Goal: Leave review/rating: Share an evaluation or opinion about a product, service, or content

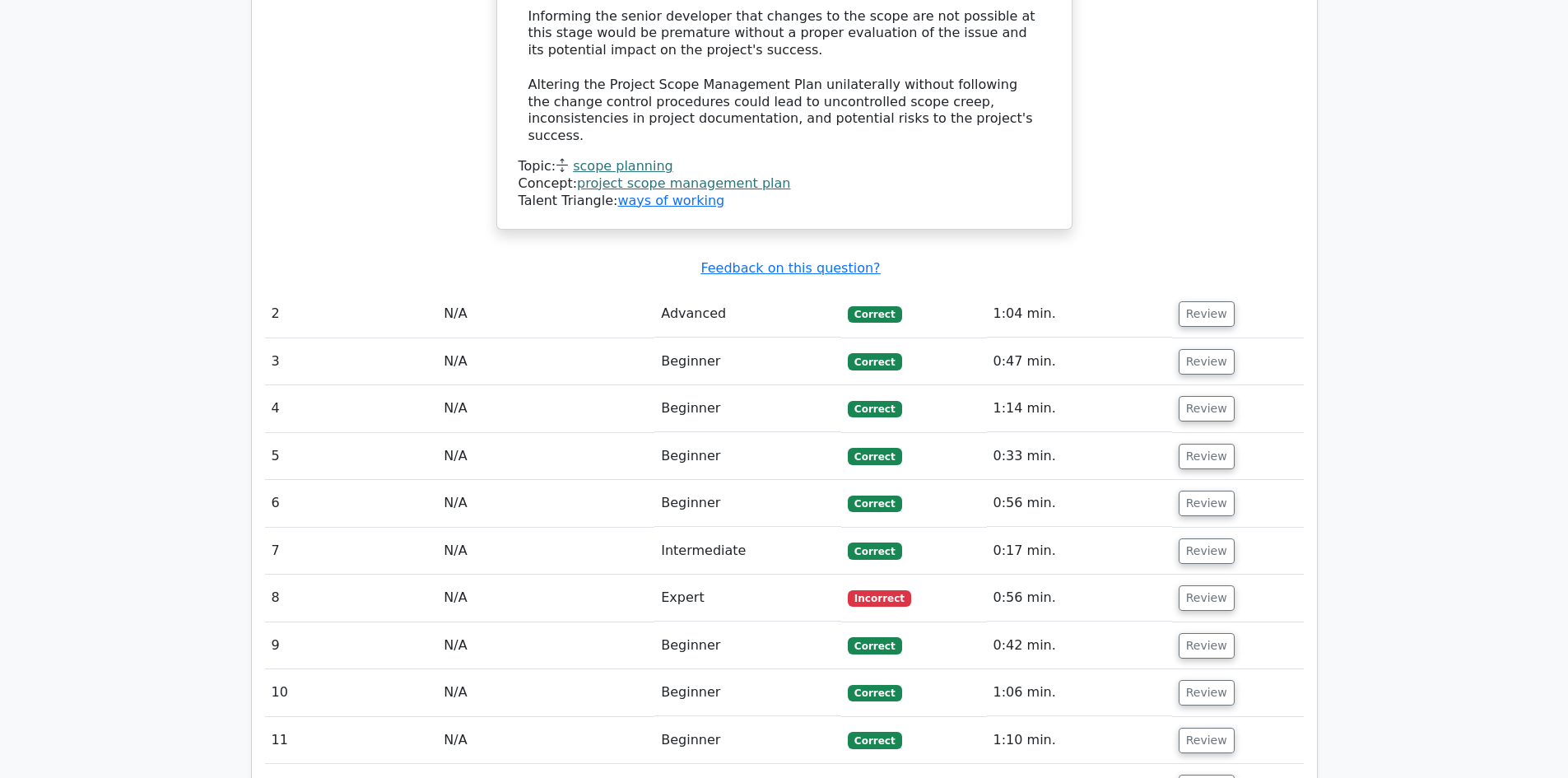
scroll to position [2140, 0]
click at [1183, 584] on button "Review" at bounding box center [1207, 596] width 56 height 26
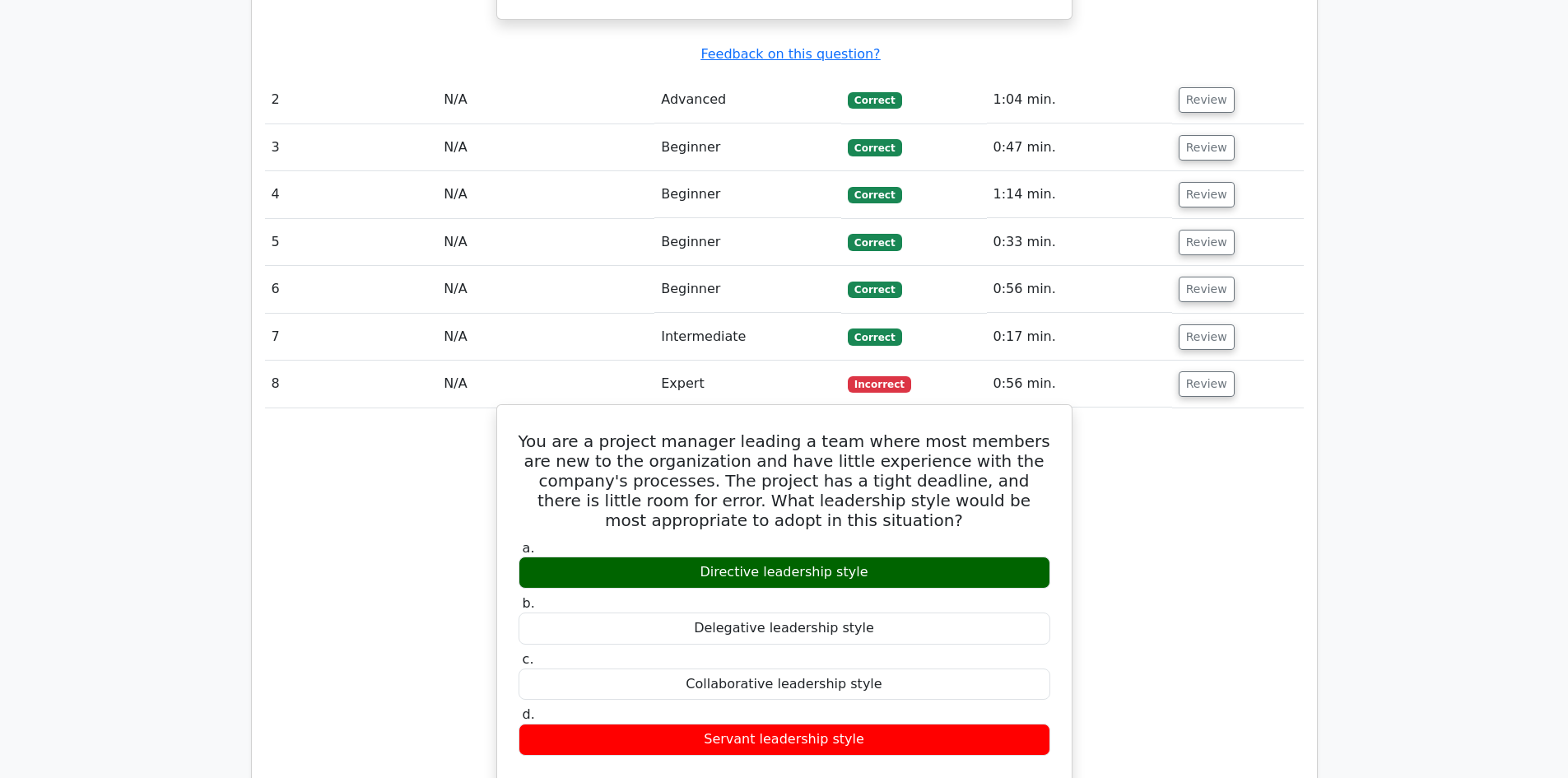
scroll to position [2387, 0]
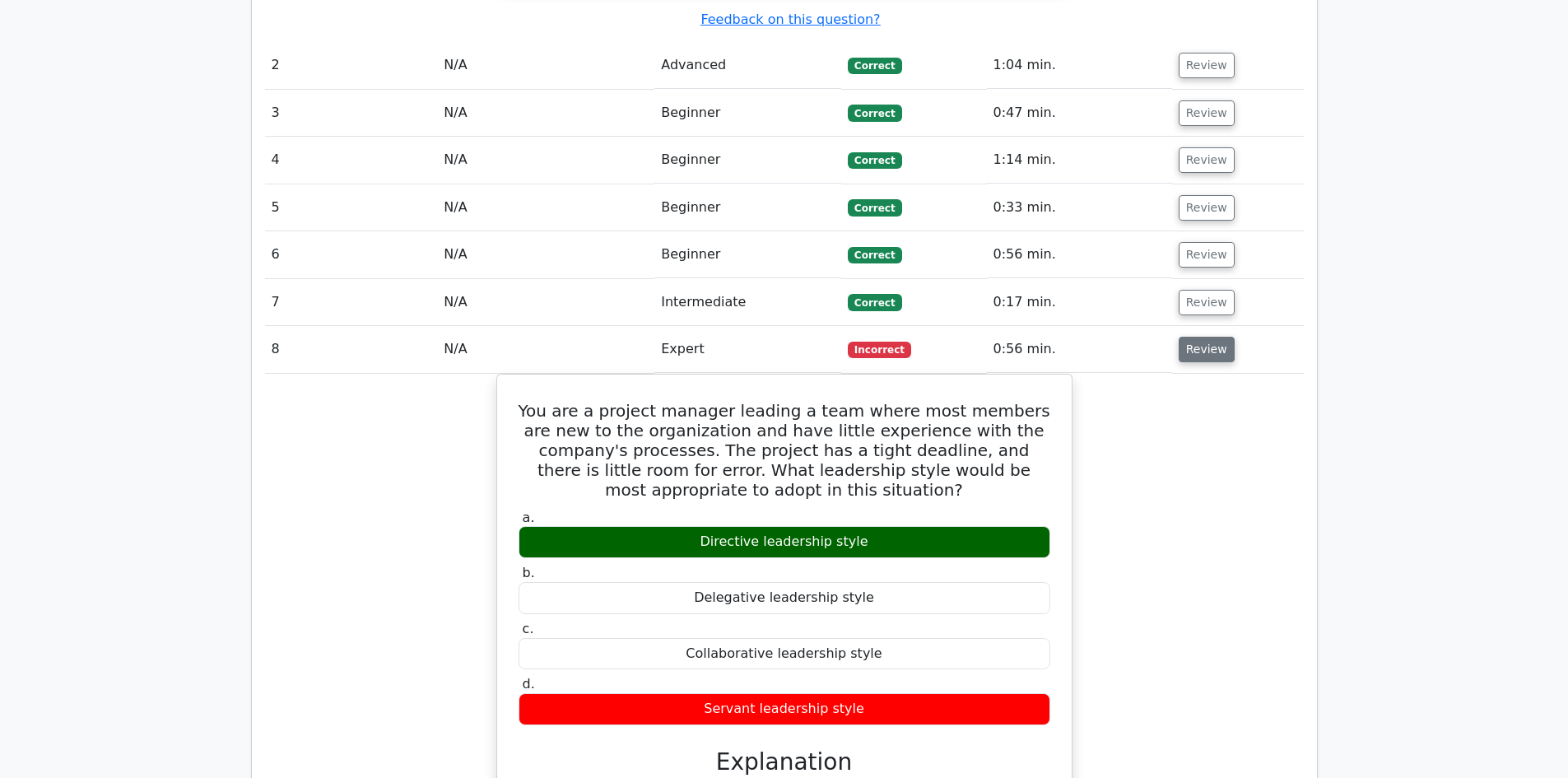
click at [1193, 336] on button "Review" at bounding box center [1207, 349] width 56 height 26
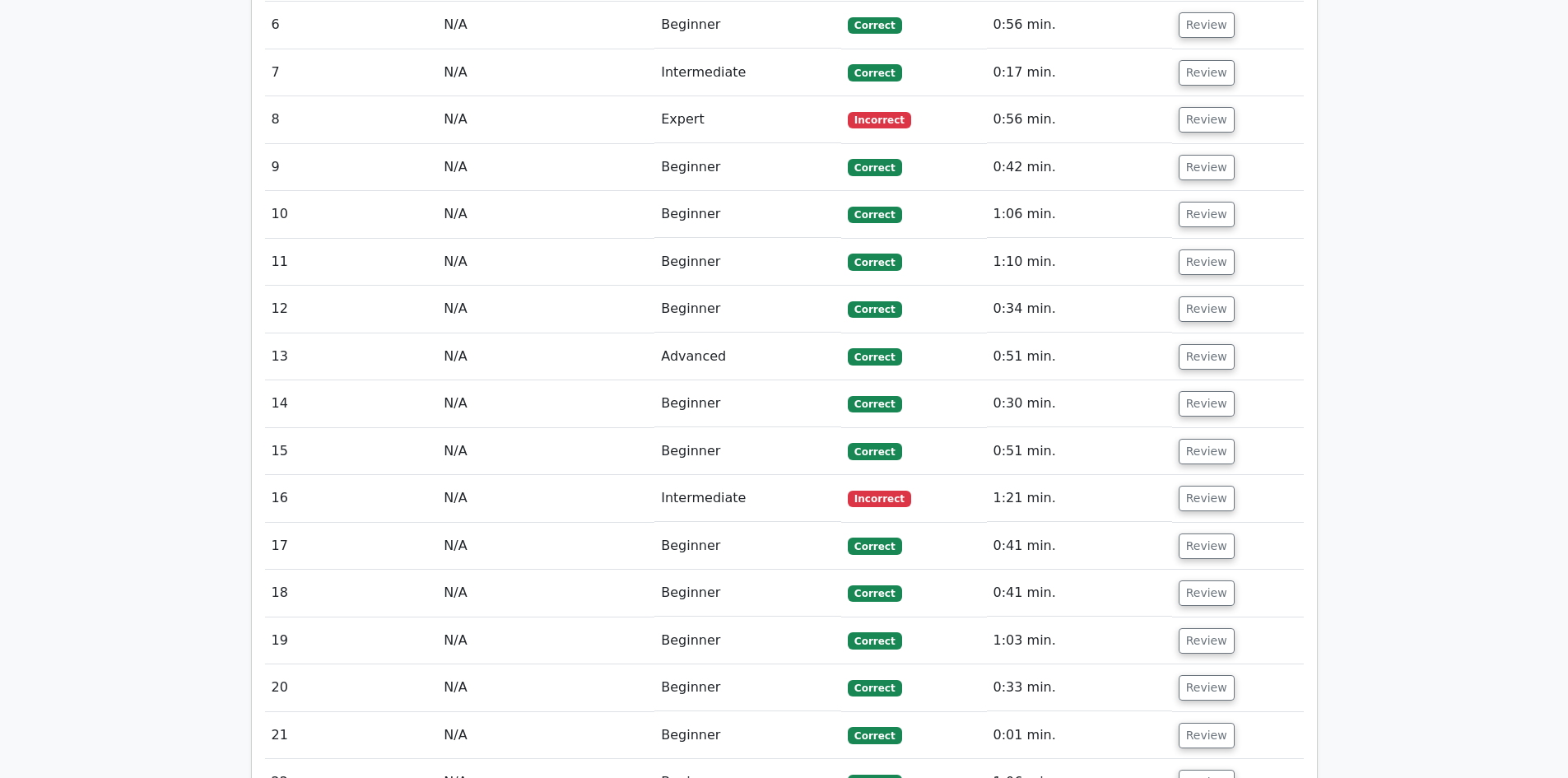
scroll to position [2634, 0]
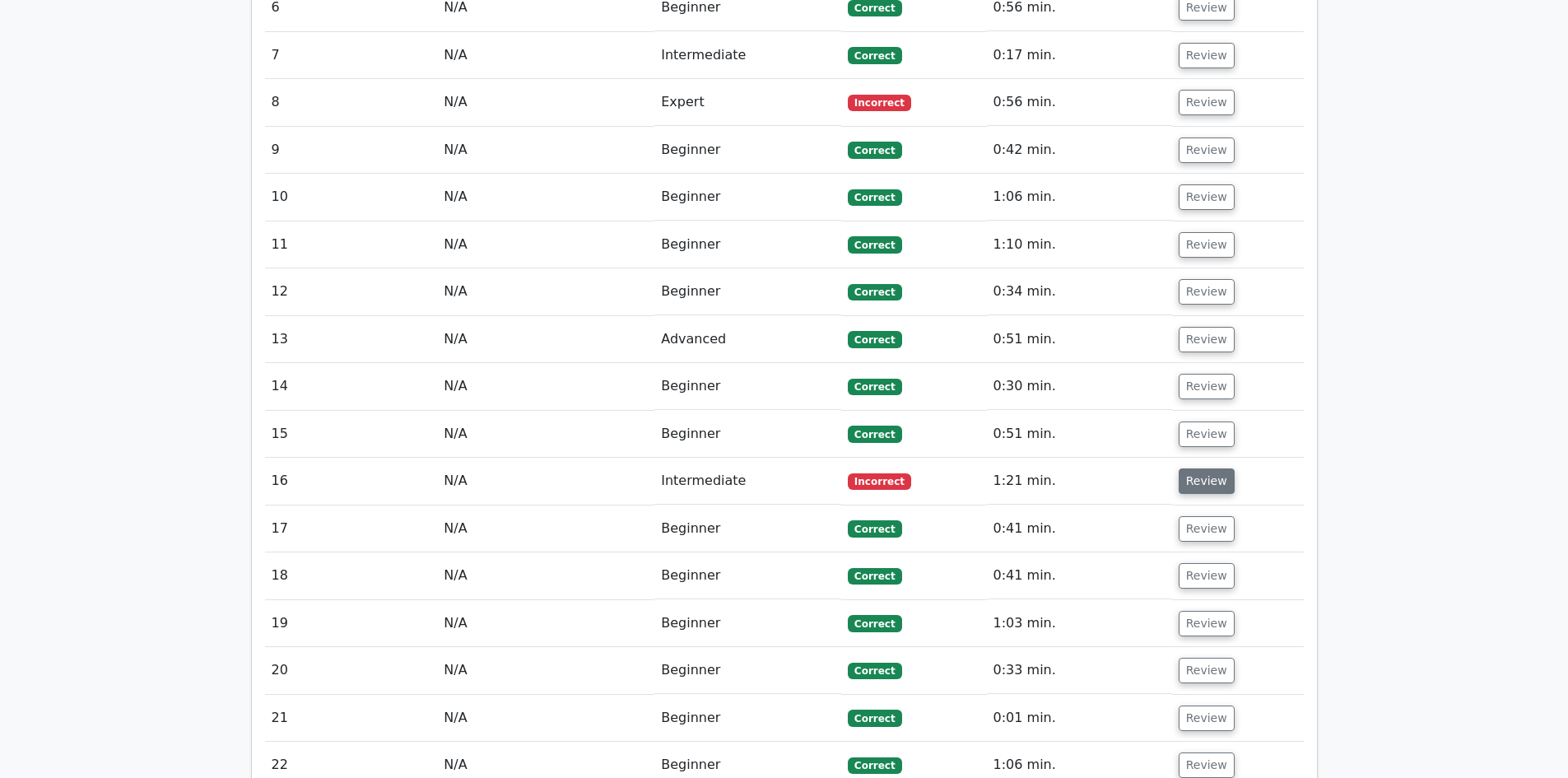
click at [1200, 469] on button "Review" at bounding box center [1207, 481] width 56 height 26
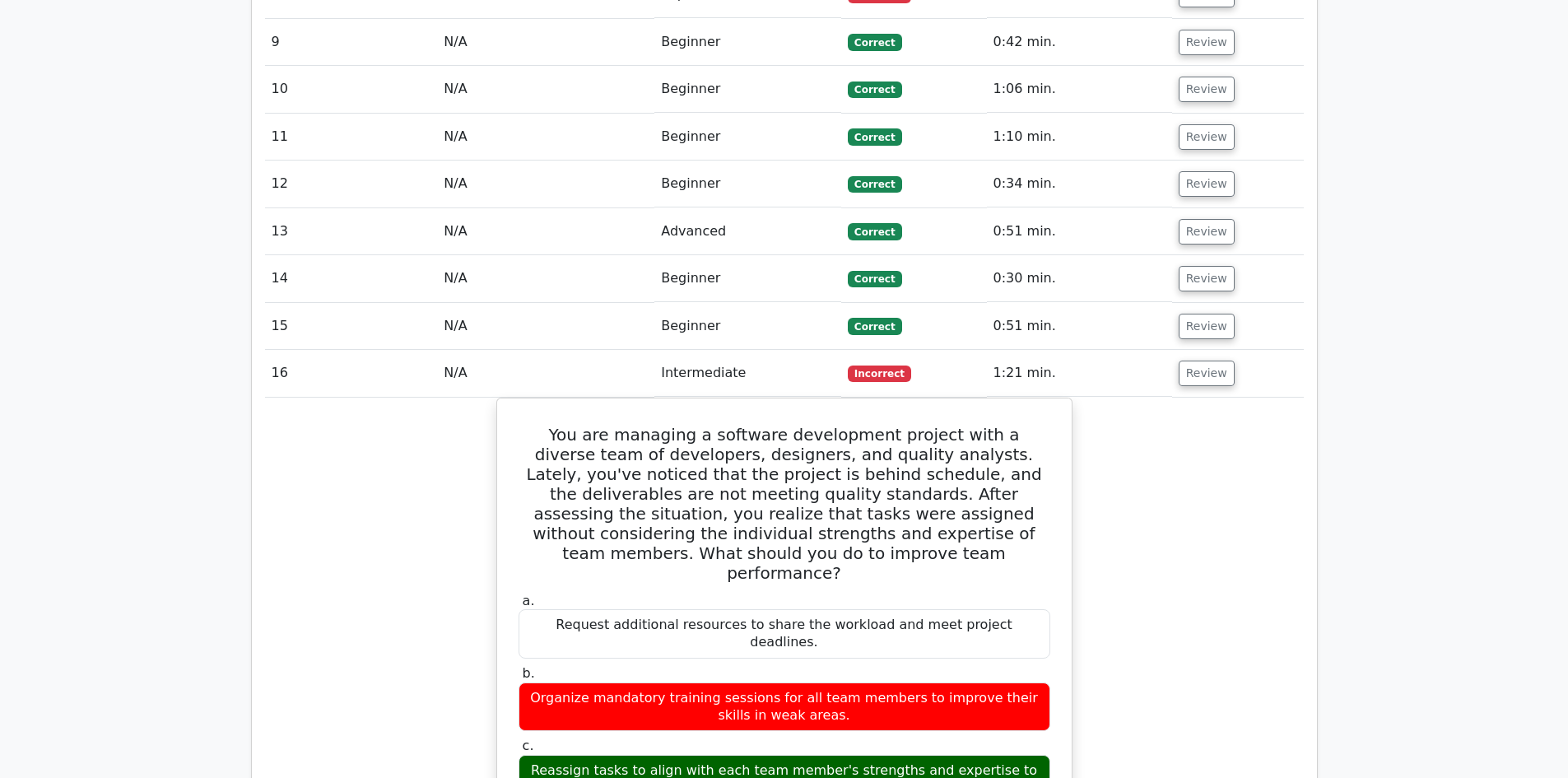
scroll to position [2716, 0]
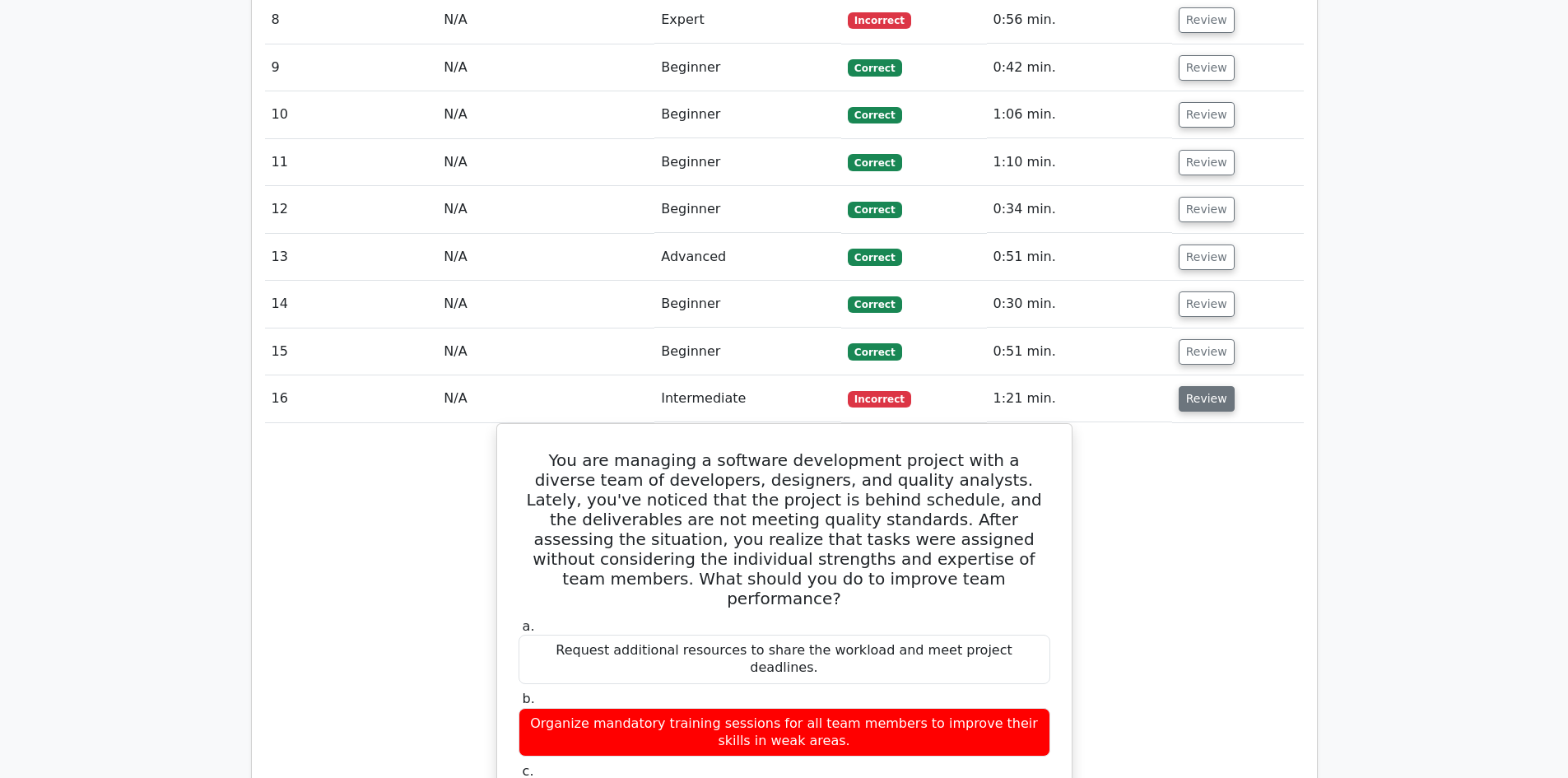
click at [1199, 386] on button "Review" at bounding box center [1207, 399] width 56 height 26
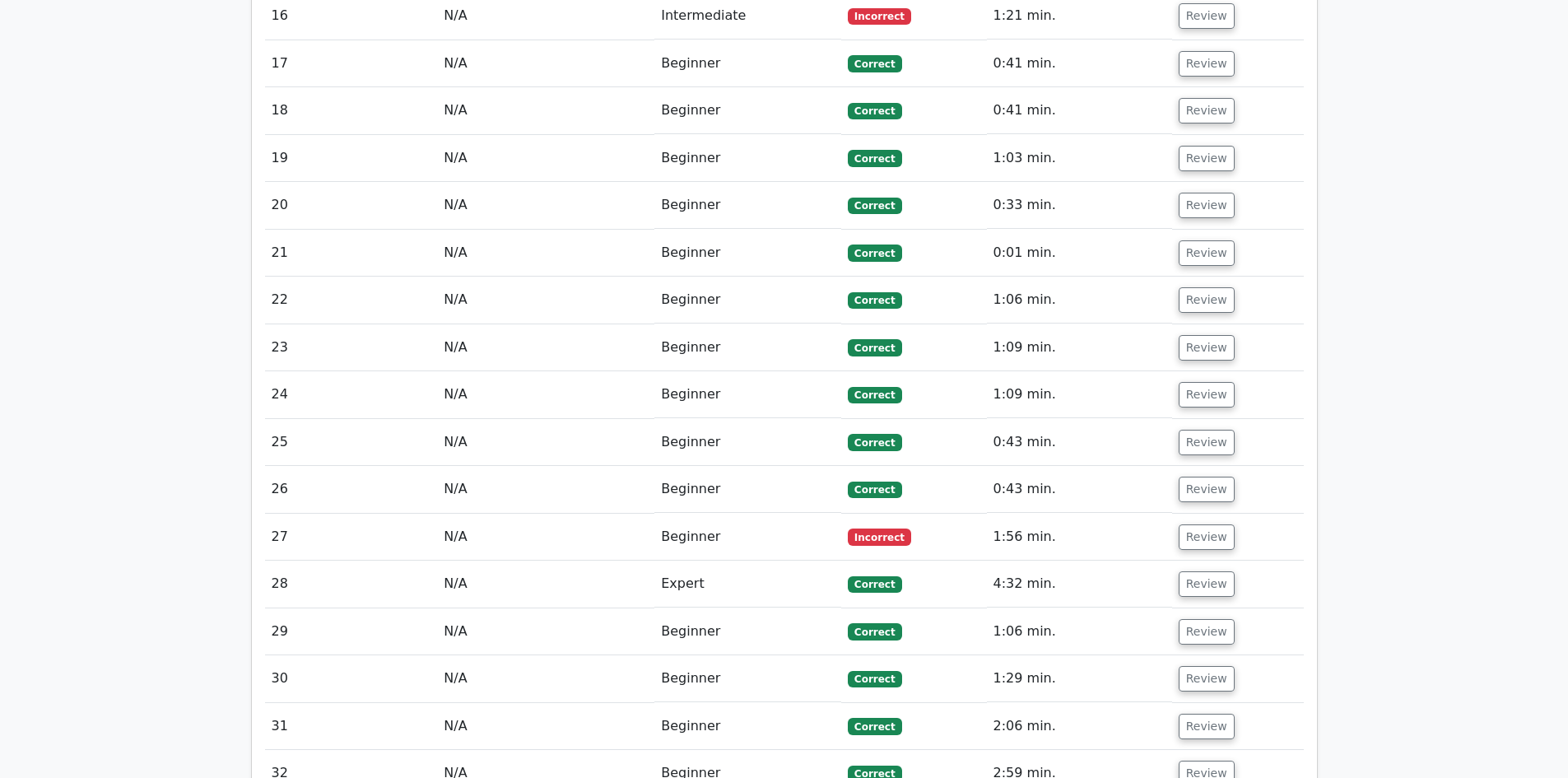
scroll to position [3127, 0]
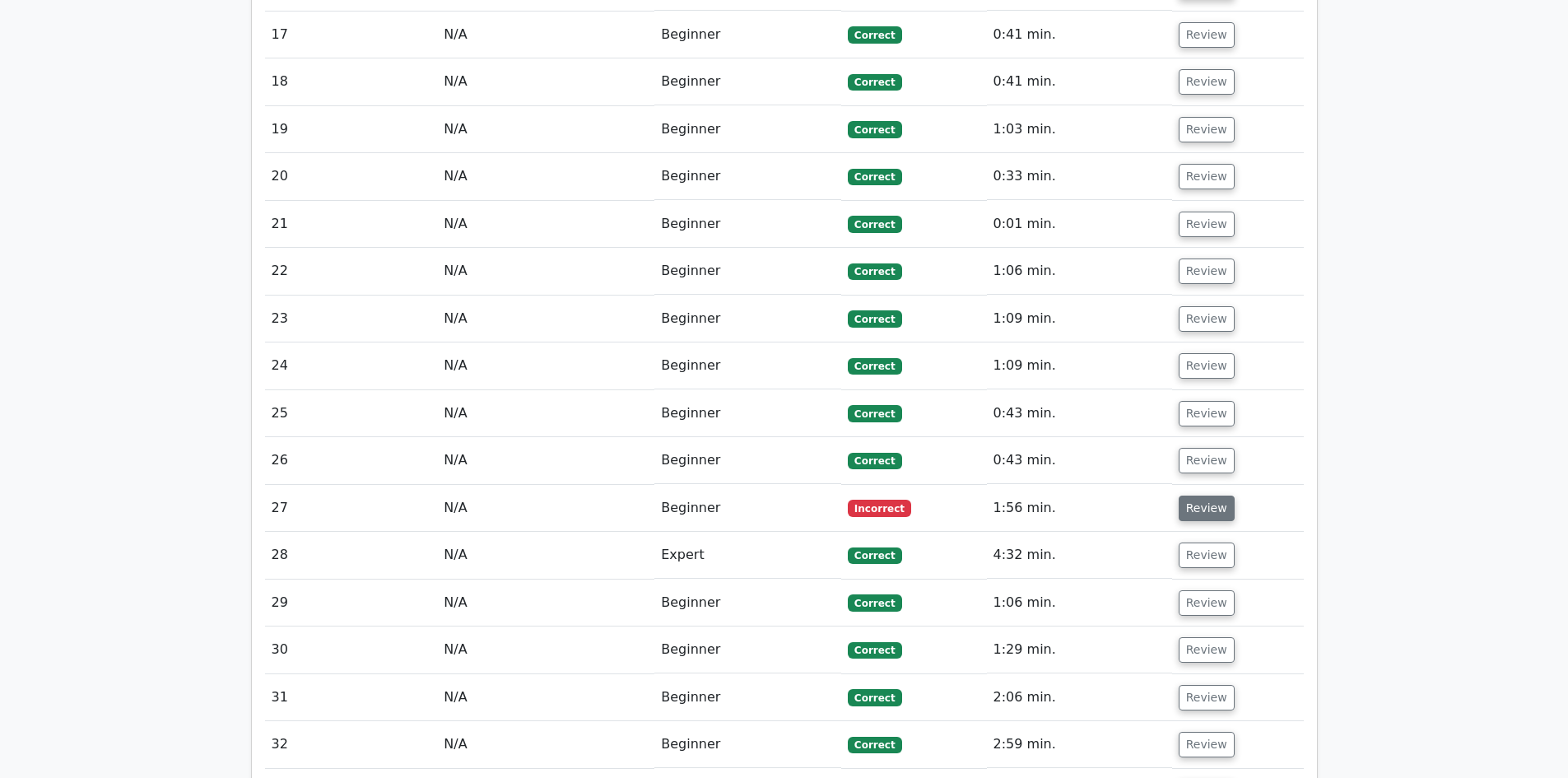
click at [1212, 496] on button "Review" at bounding box center [1207, 508] width 56 height 26
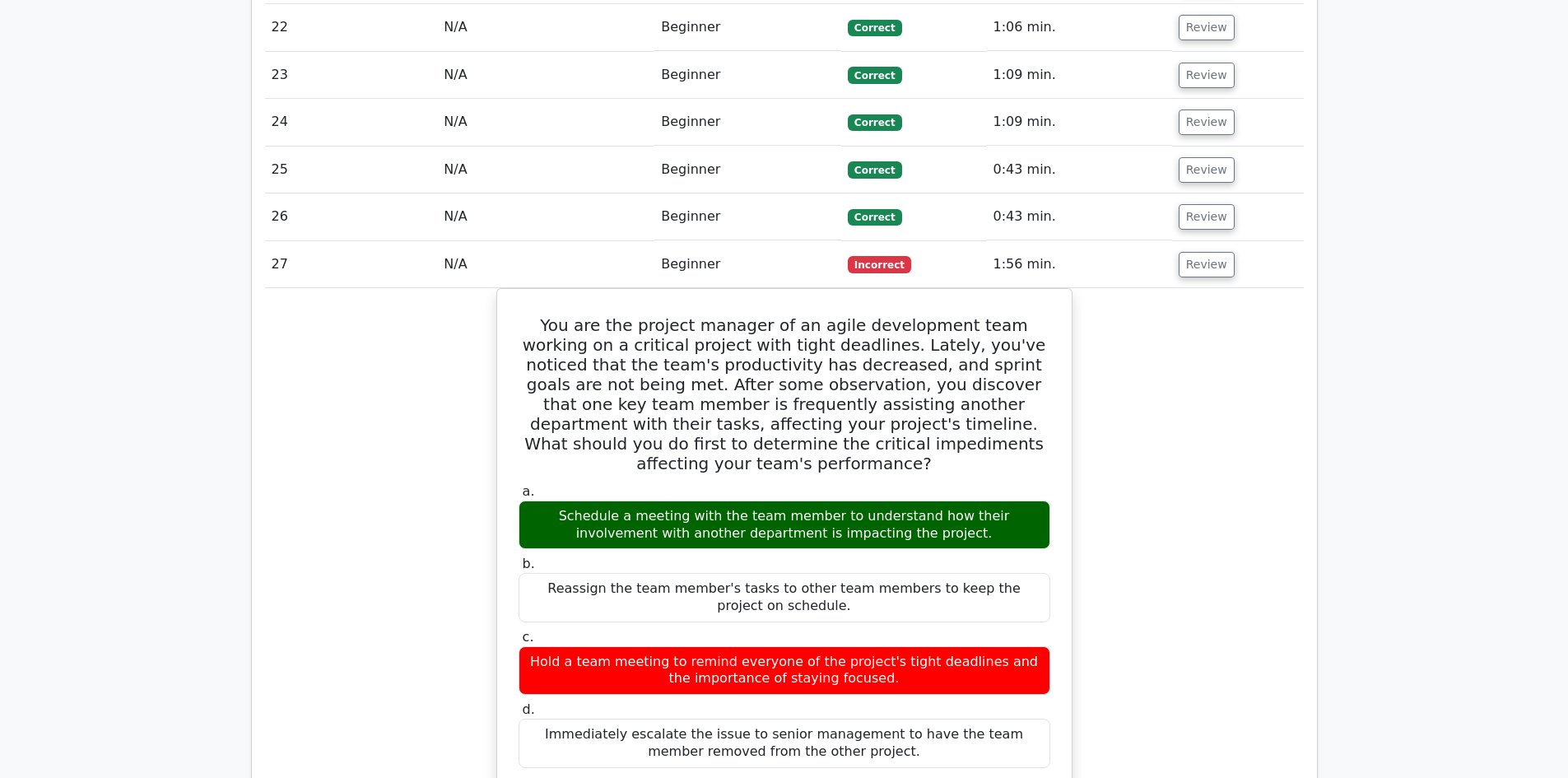
scroll to position [3375, 0]
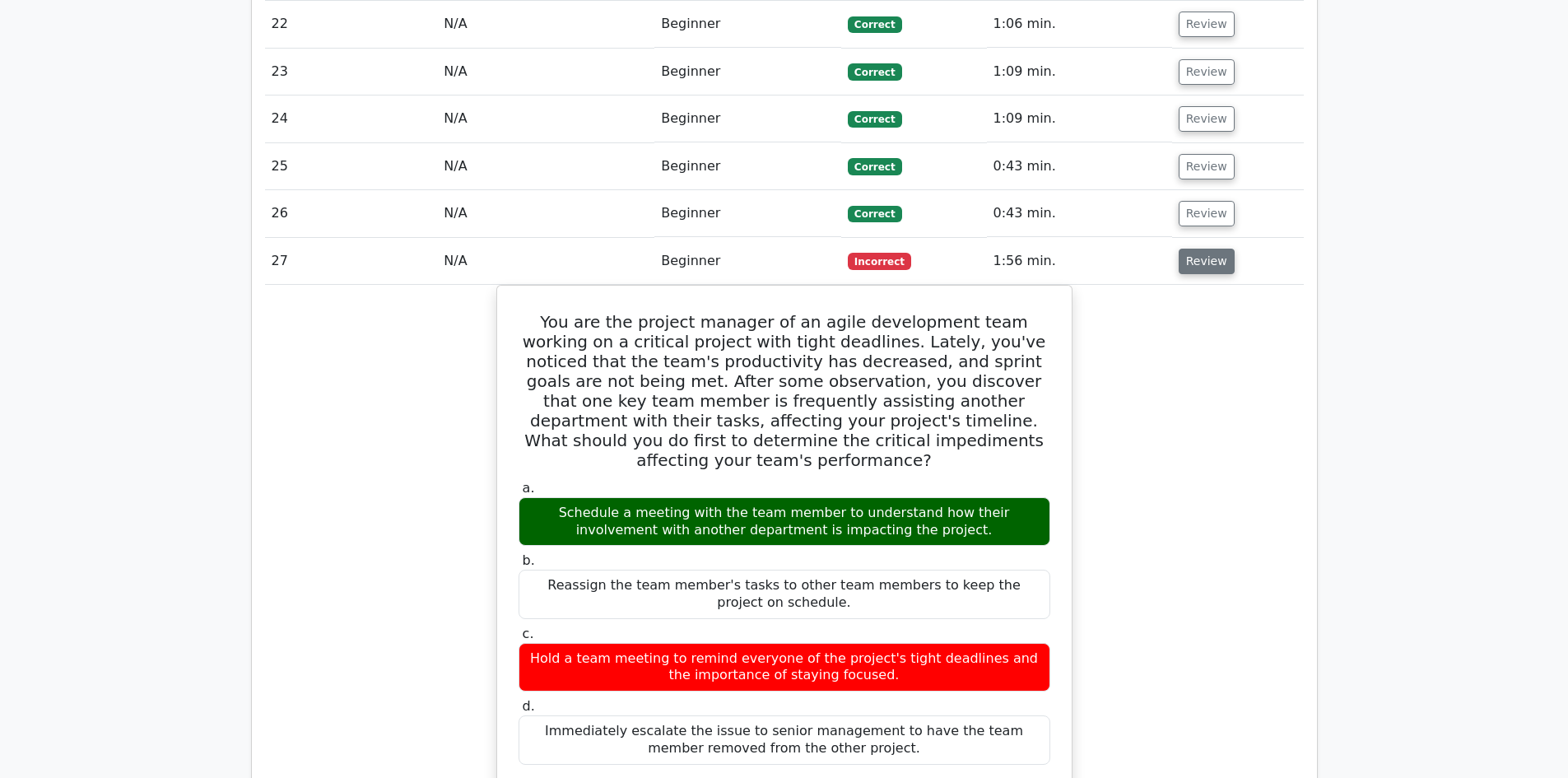
click at [1193, 249] on button "Review" at bounding box center [1207, 261] width 56 height 26
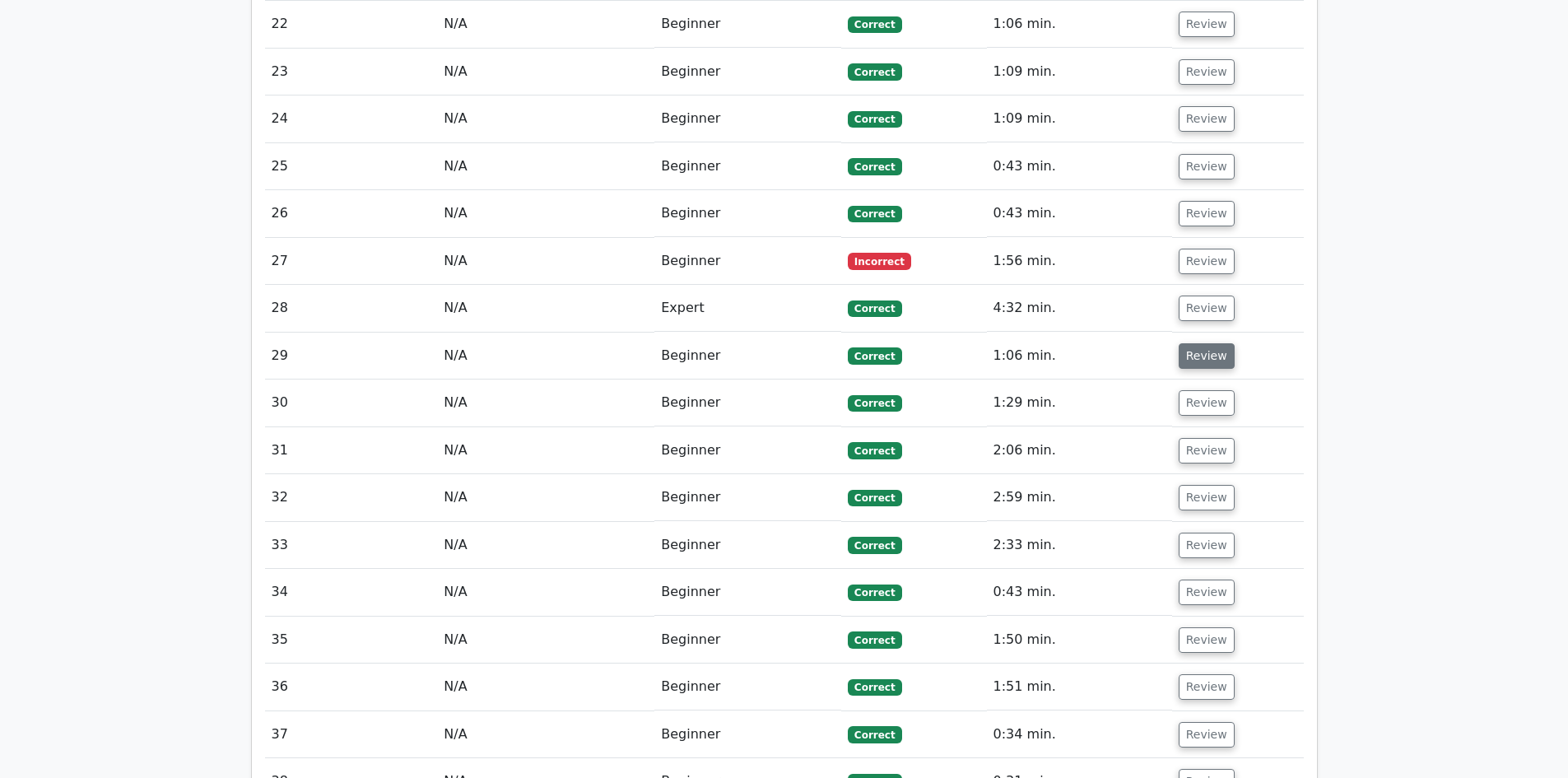
click at [1213, 343] on button "Review" at bounding box center [1207, 355] width 56 height 26
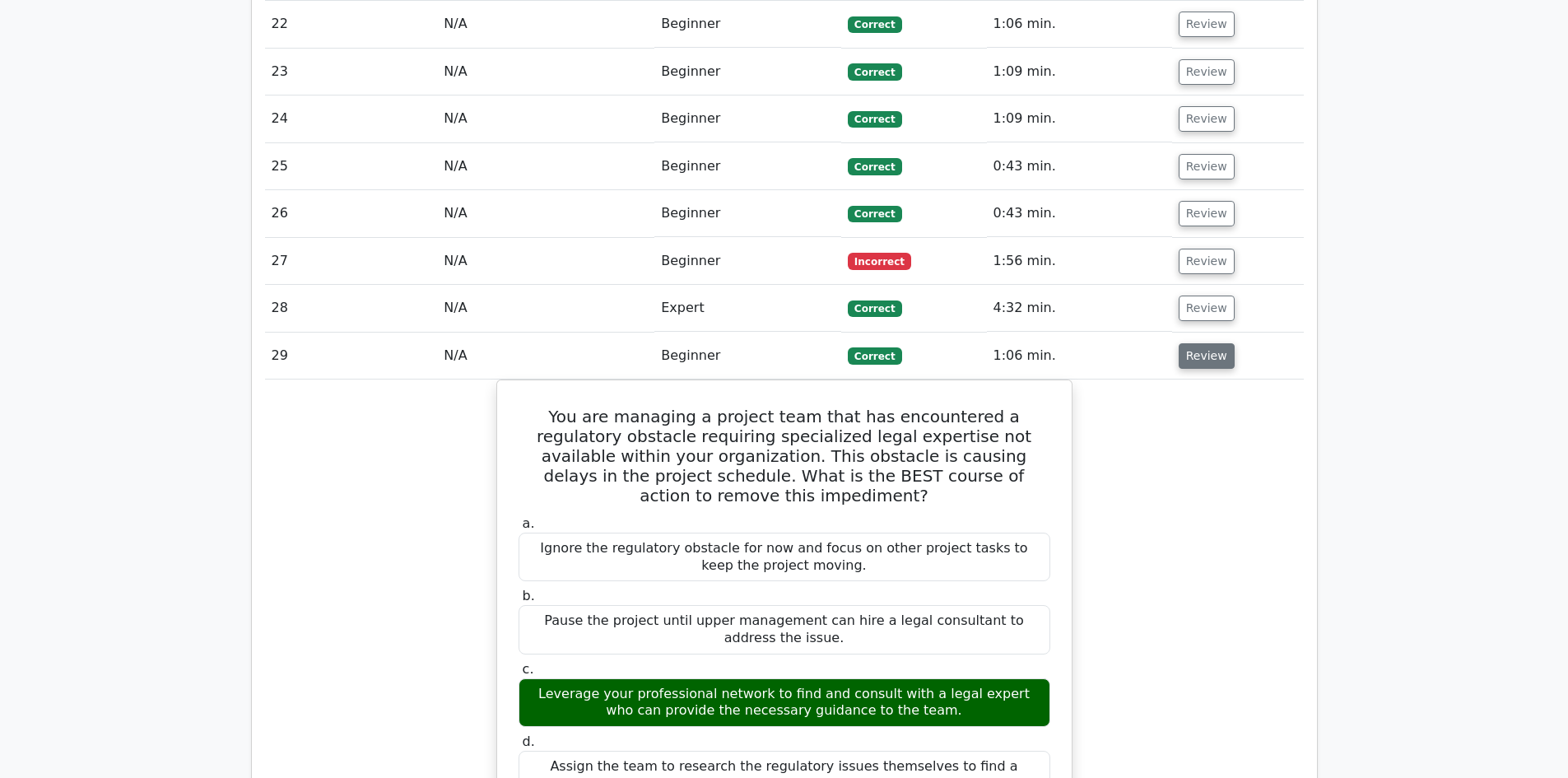
click at [1202, 343] on button "Review" at bounding box center [1207, 355] width 56 height 26
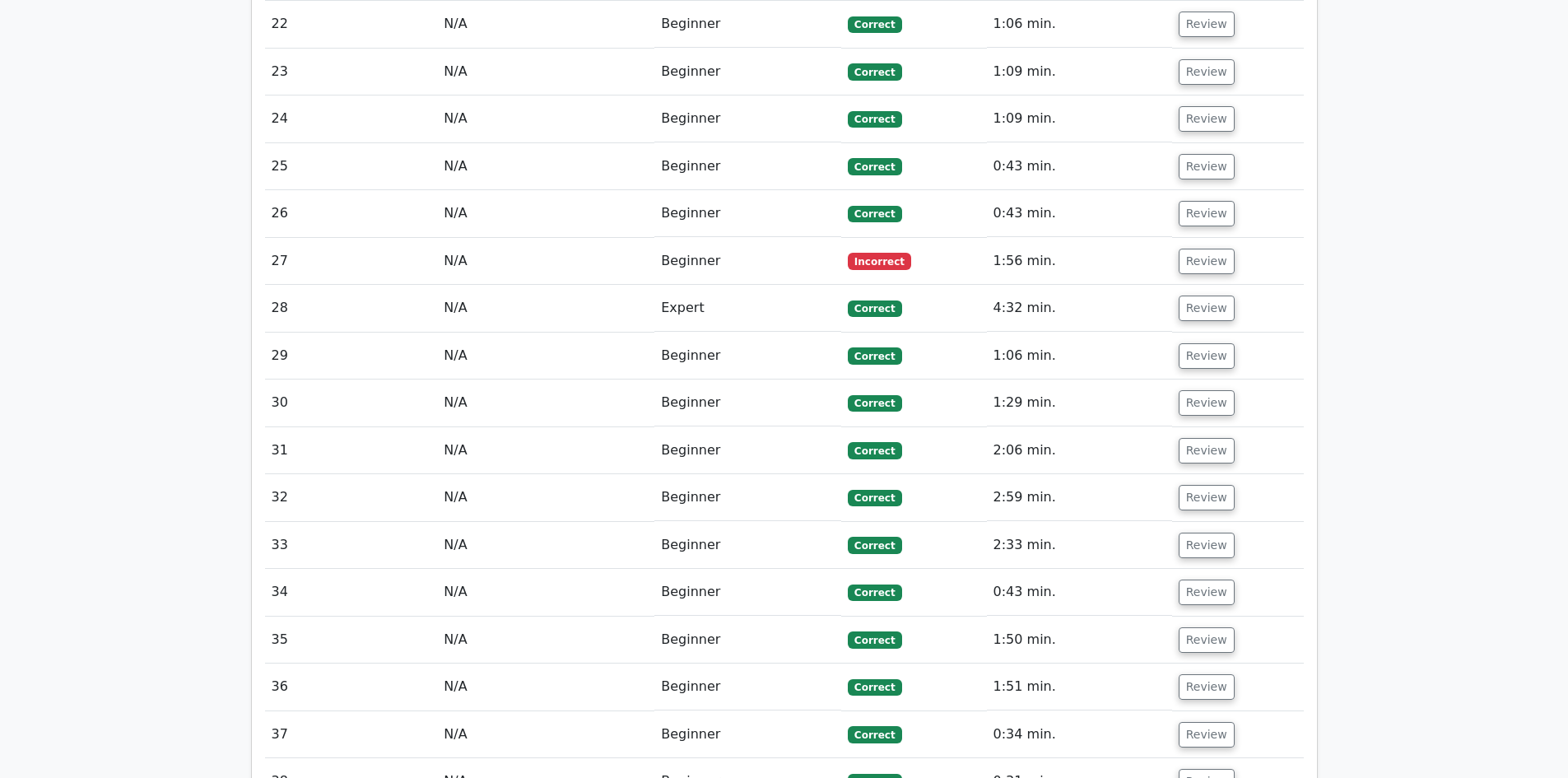
scroll to position [3457, 0]
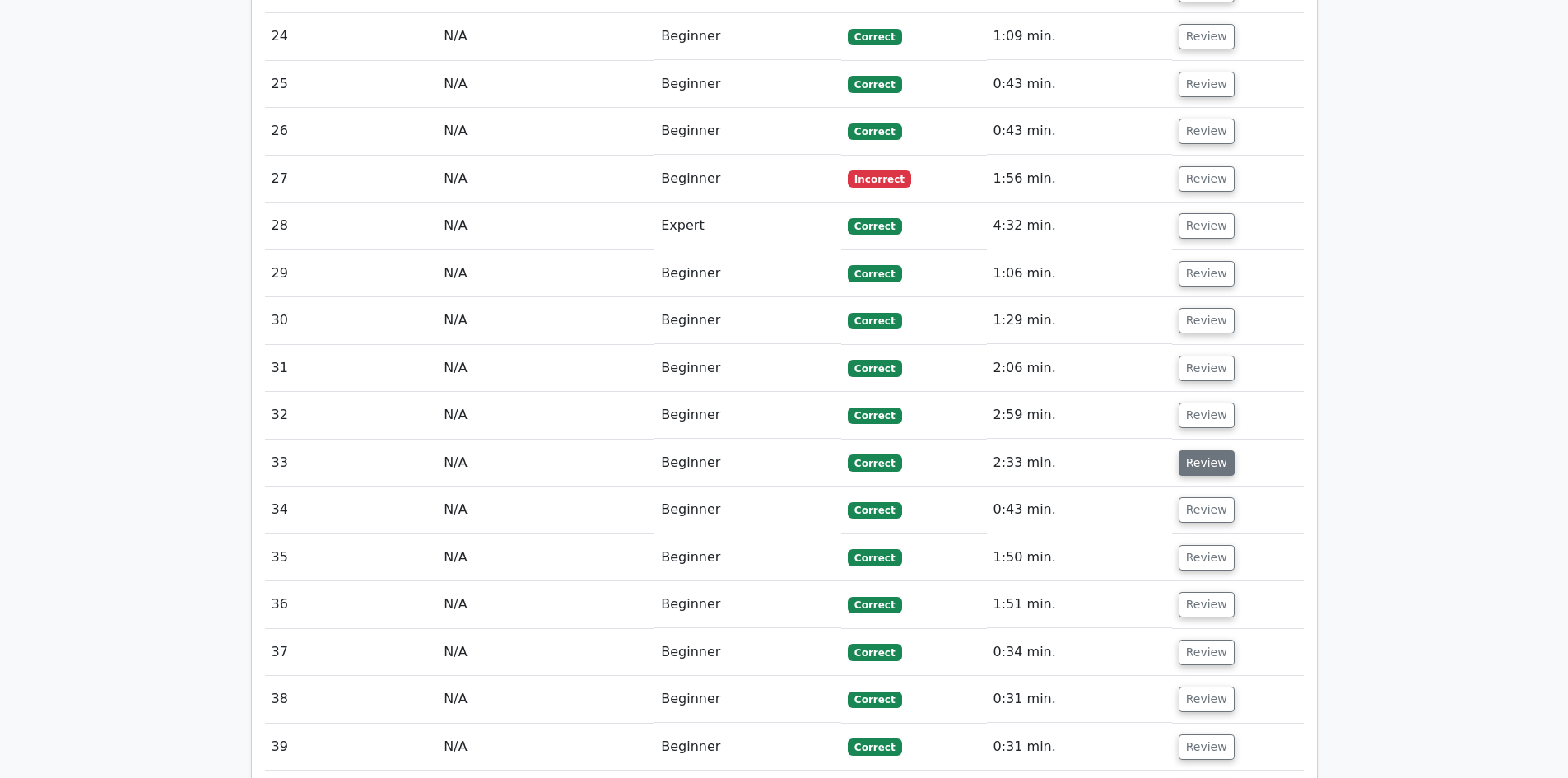
click at [1188, 450] on button "Review" at bounding box center [1207, 463] width 56 height 26
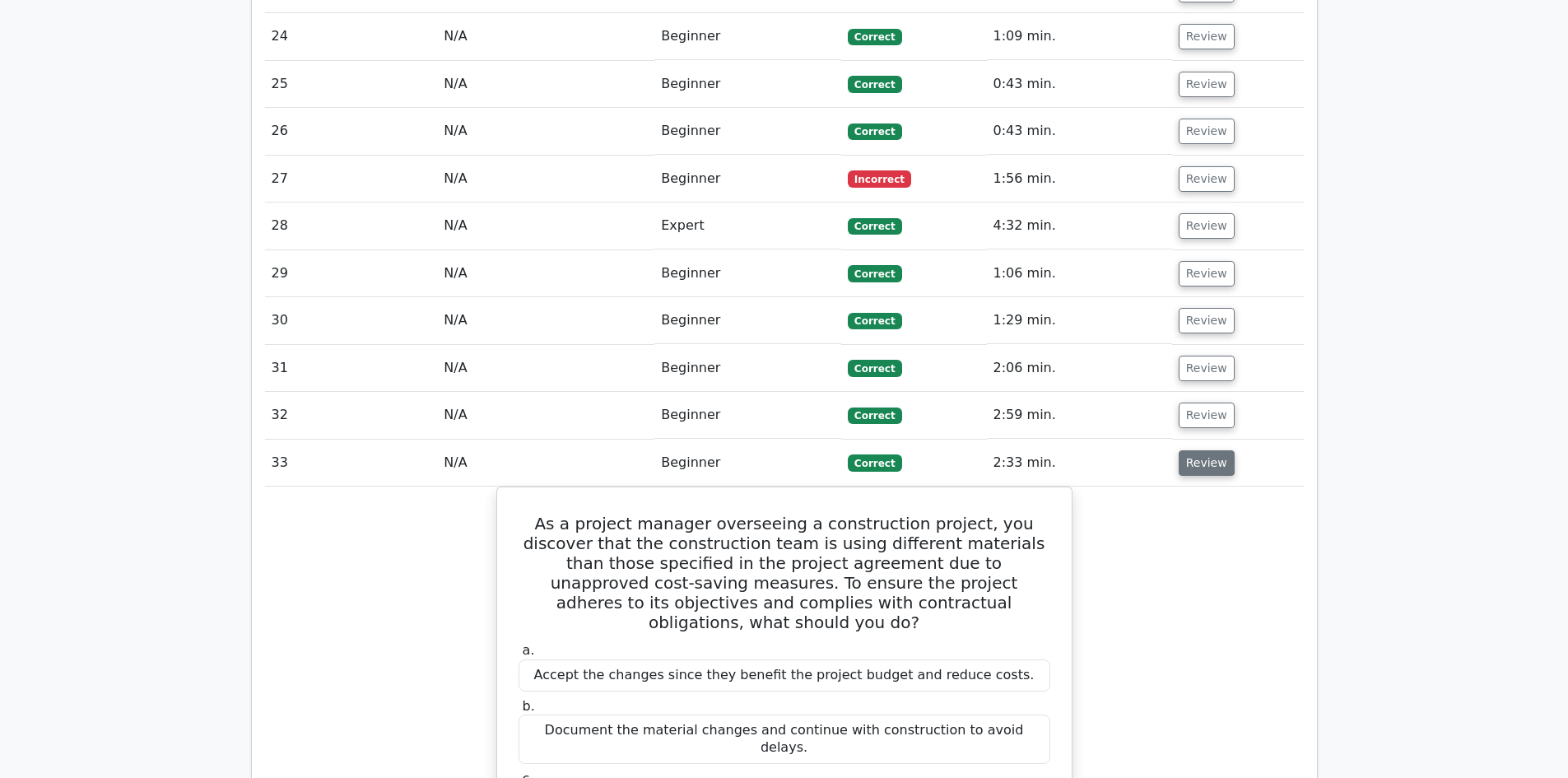
click at [1210, 450] on button "Review" at bounding box center [1207, 463] width 56 height 26
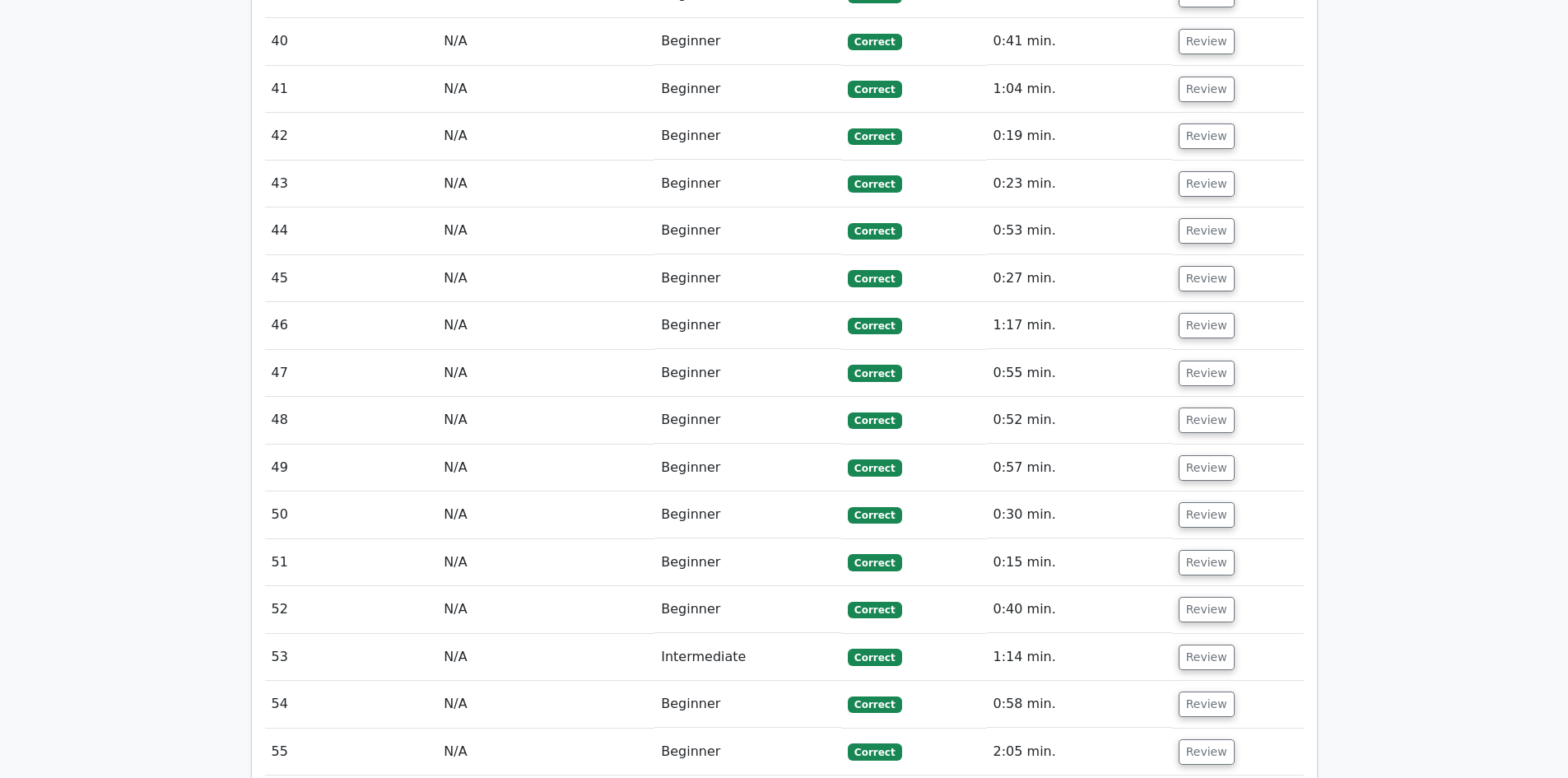
scroll to position [4280, 0]
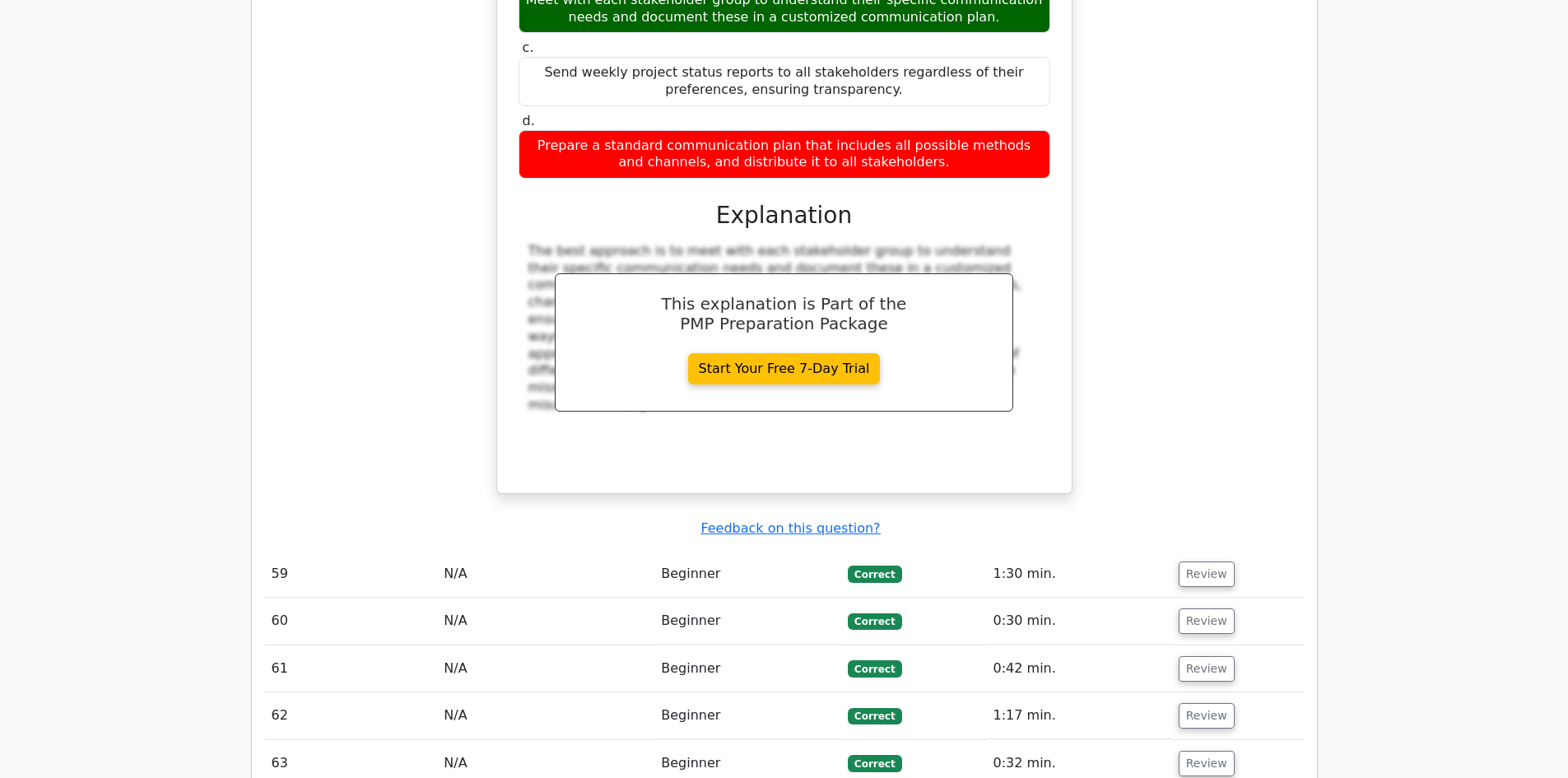
scroll to position [5433, 0]
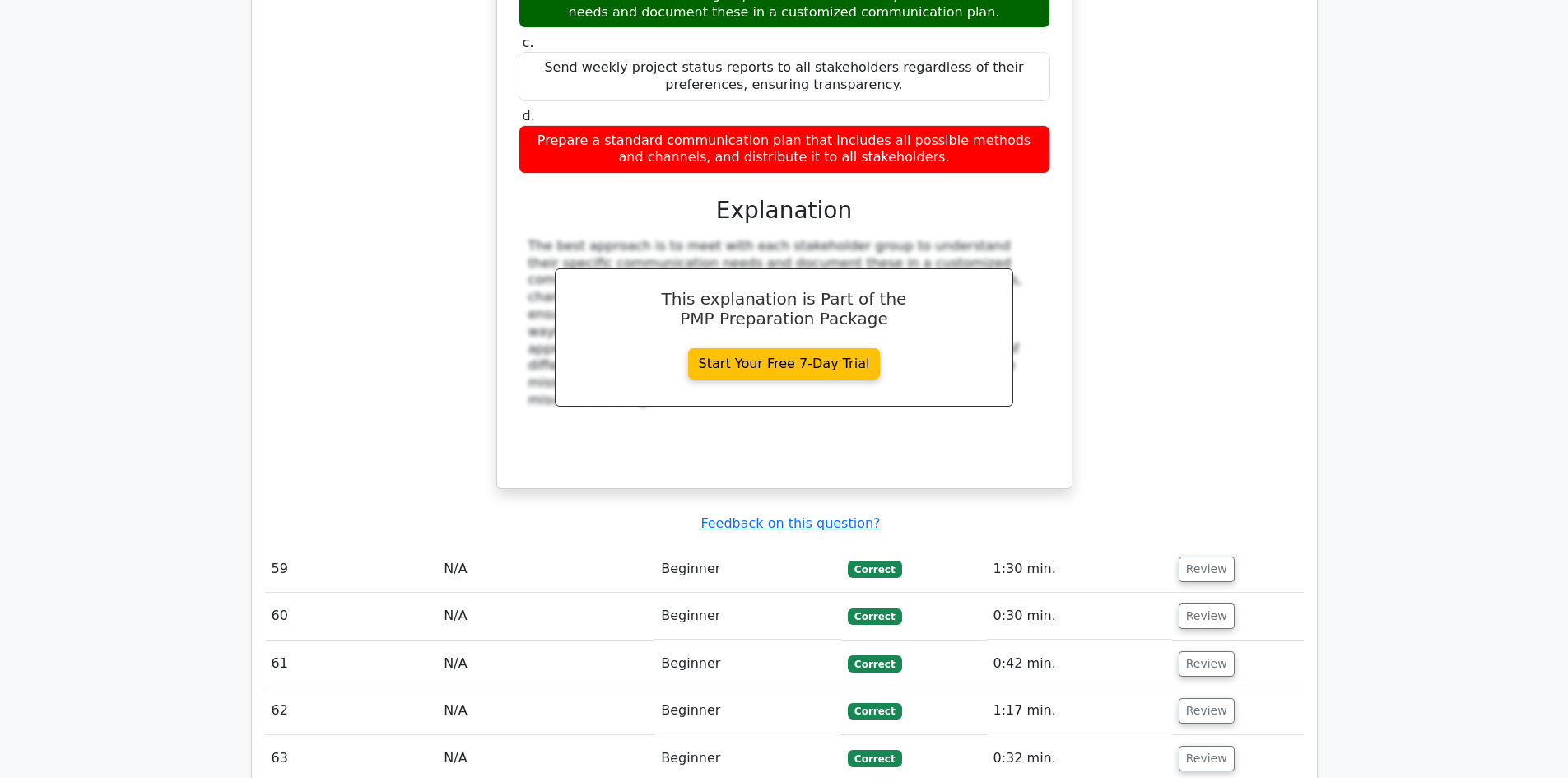
drag, startPoint x: 1188, startPoint y: 644, endPoint x: 1143, endPoint y: 630, distance: 47.1
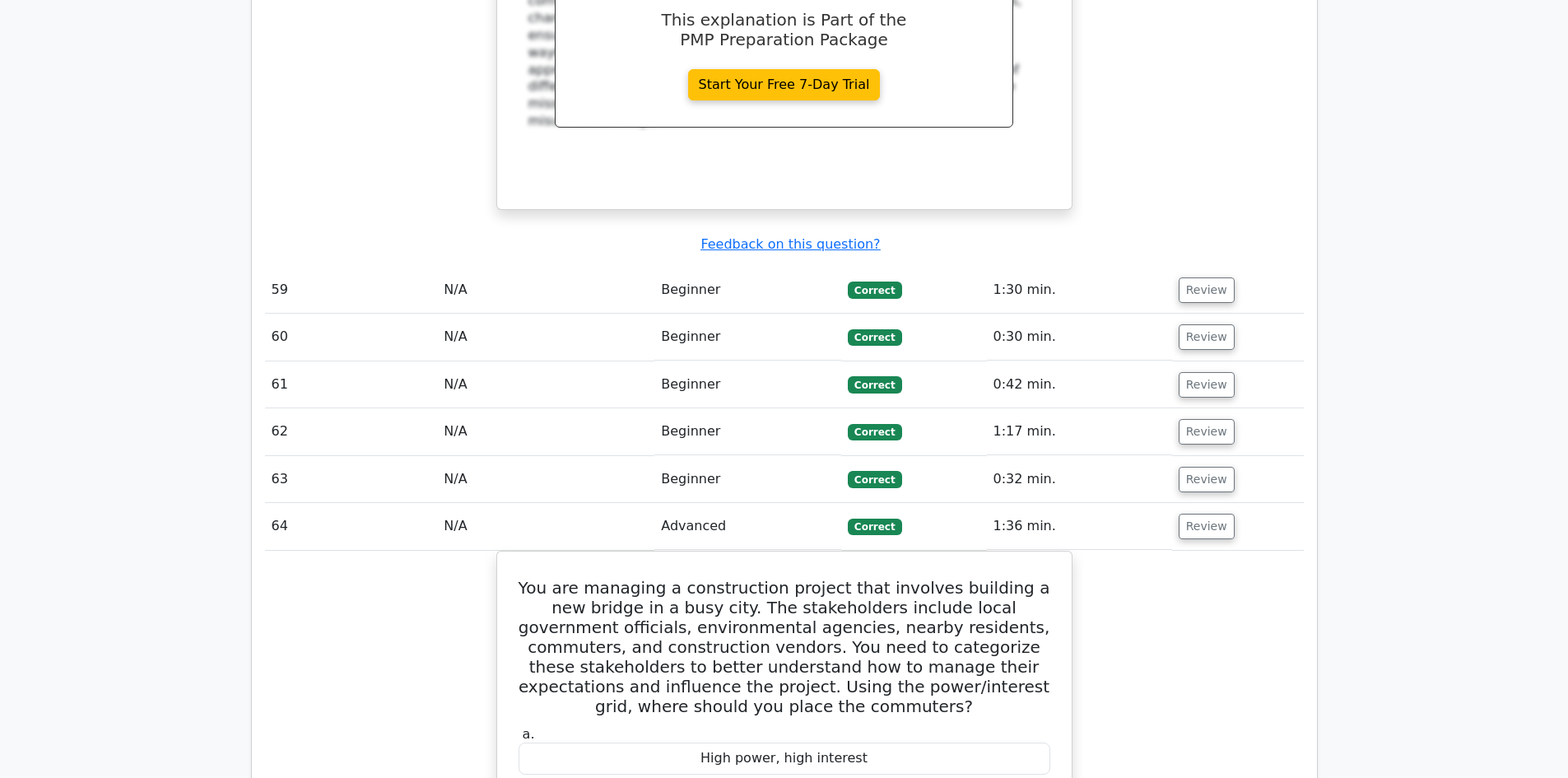
scroll to position [5762, 0]
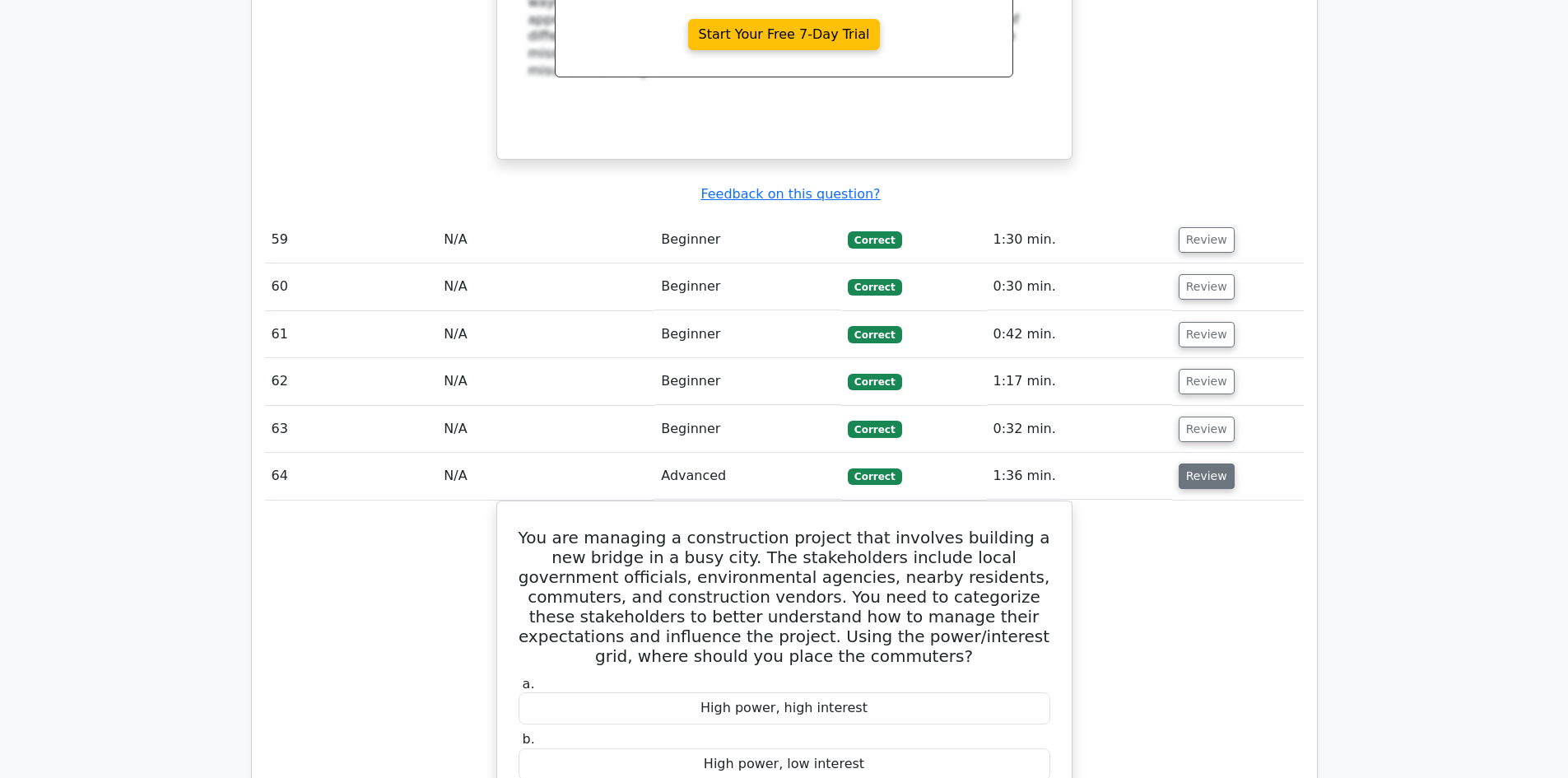
click at [1212, 463] on button "Review" at bounding box center [1207, 475] width 56 height 26
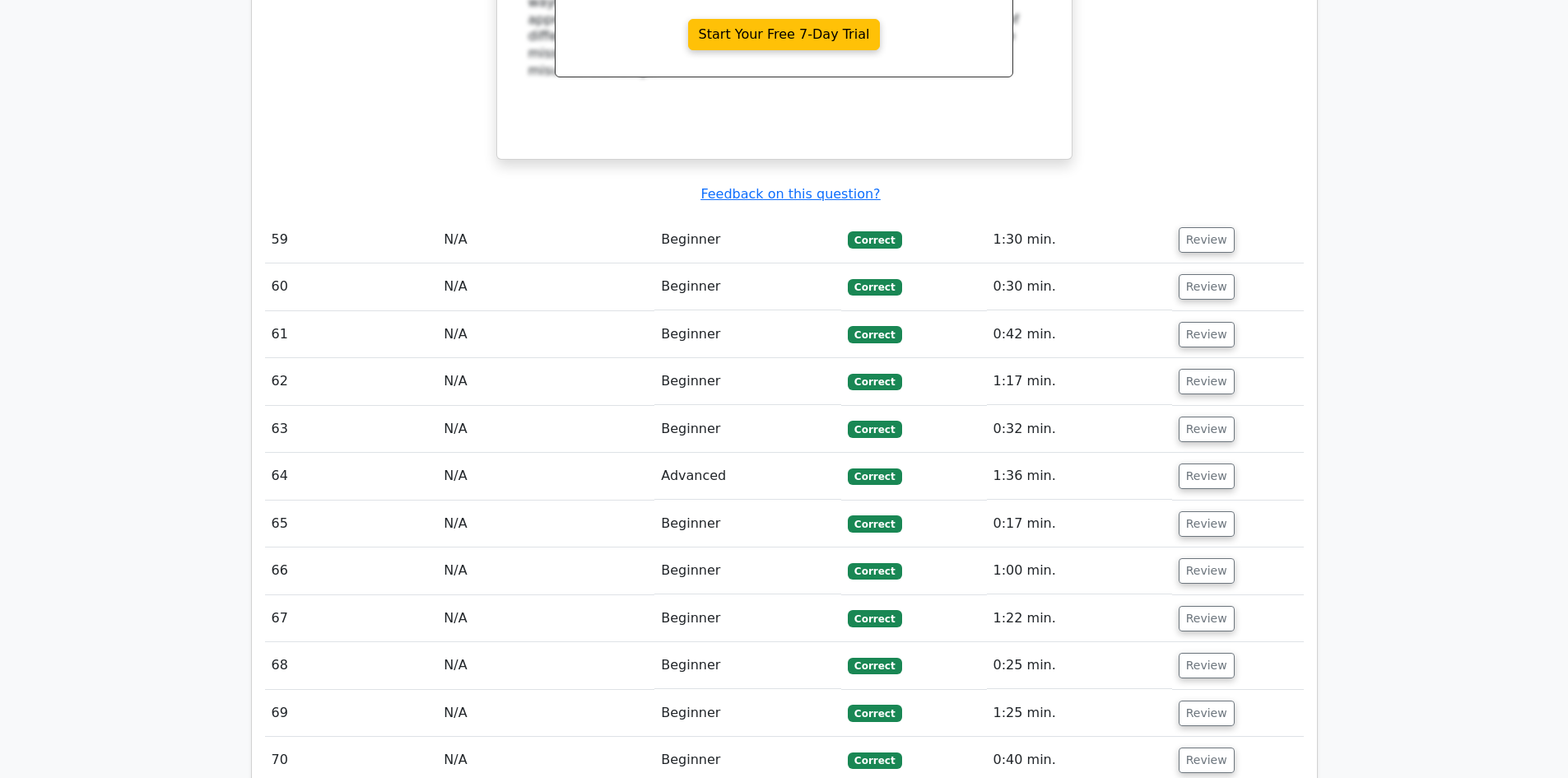
scroll to position [6090, 0]
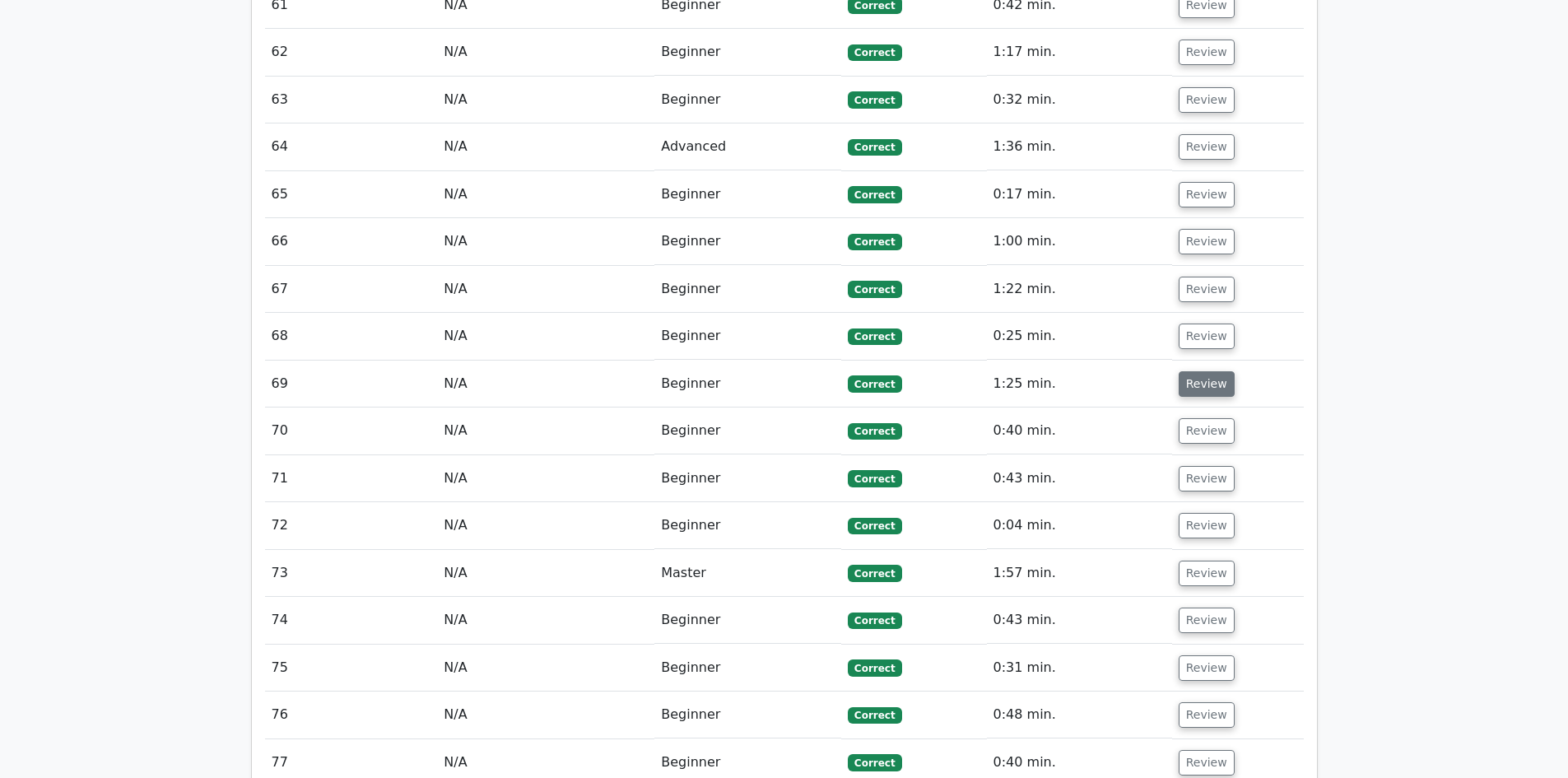
click at [1209, 371] on button "Review" at bounding box center [1207, 383] width 56 height 26
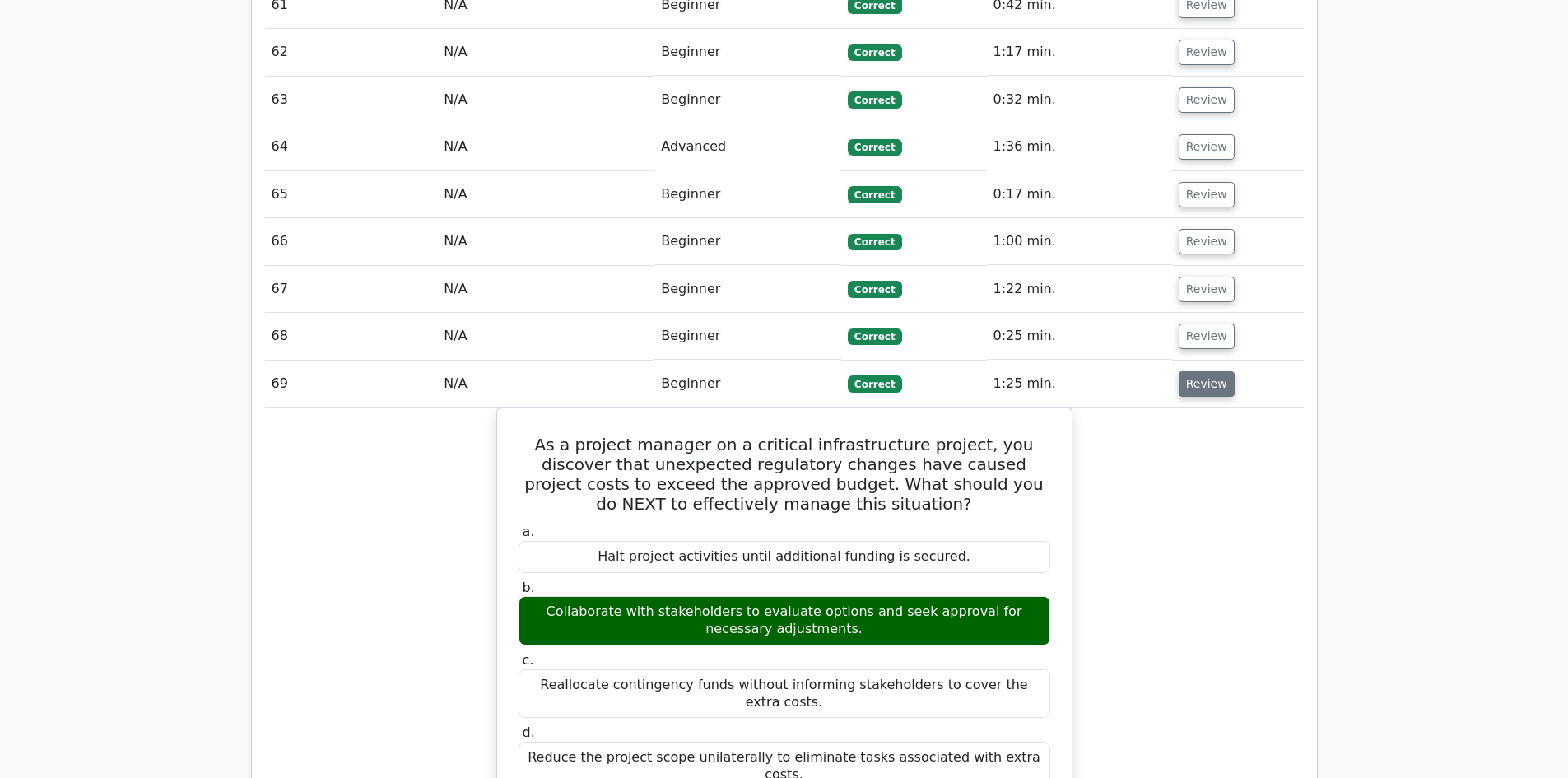
click at [1189, 371] on button "Review" at bounding box center [1207, 383] width 56 height 26
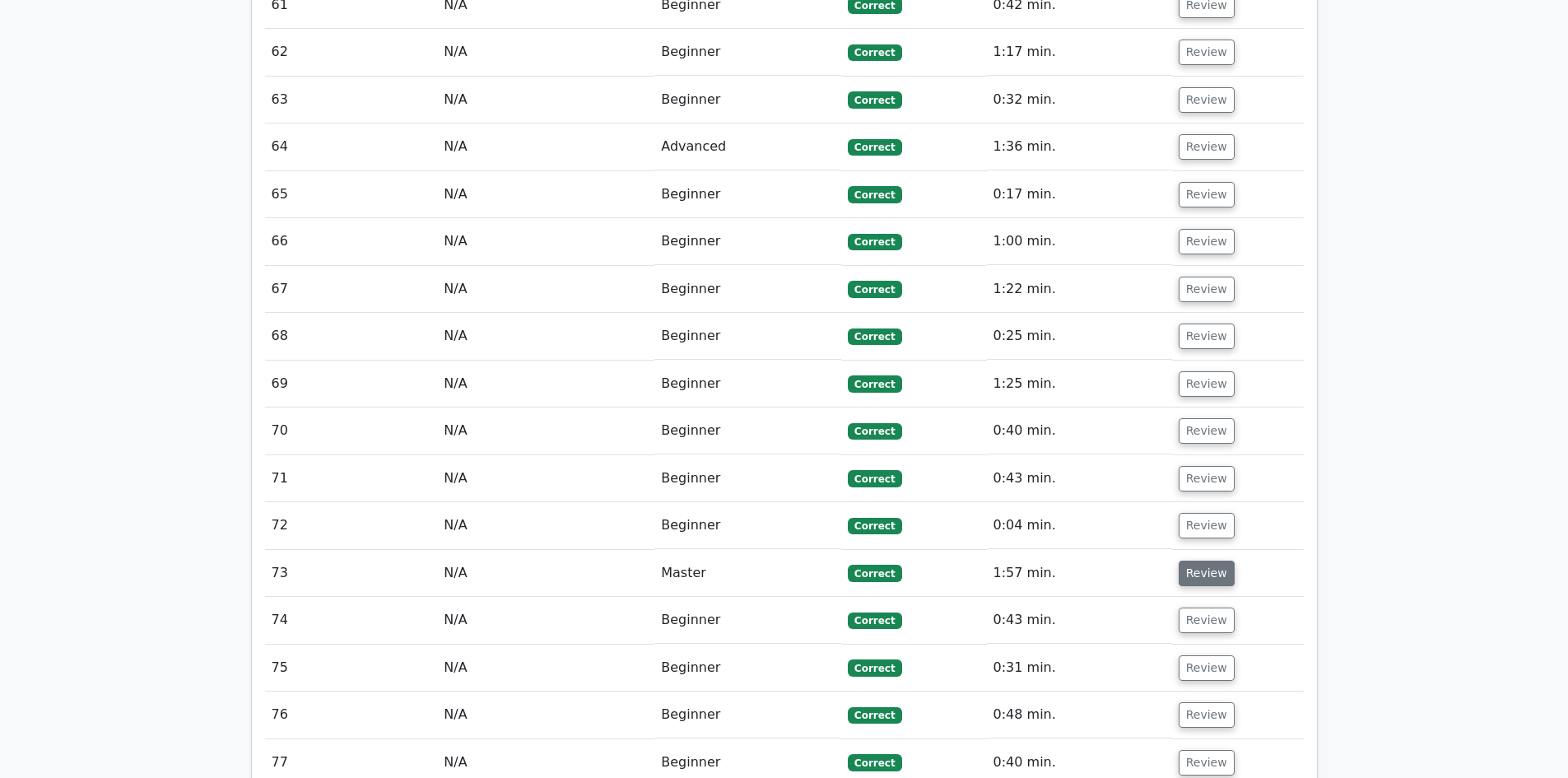
drag, startPoint x: 1218, startPoint y: 413, endPoint x: 1171, endPoint y: 409, distance: 47.2
click at [1217, 561] on button "Review" at bounding box center [1207, 573] width 56 height 26
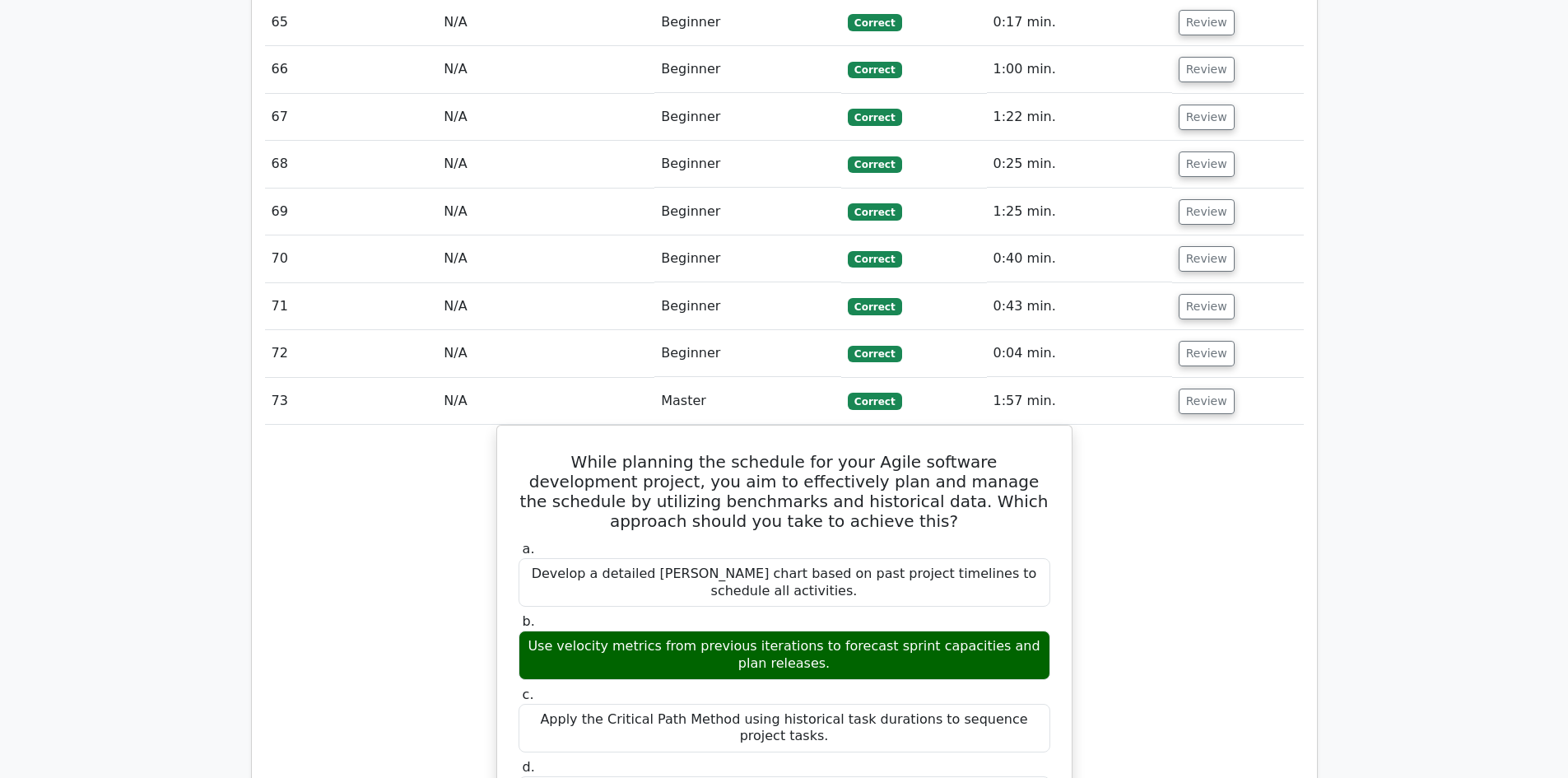
scroll to position [6256, 0]
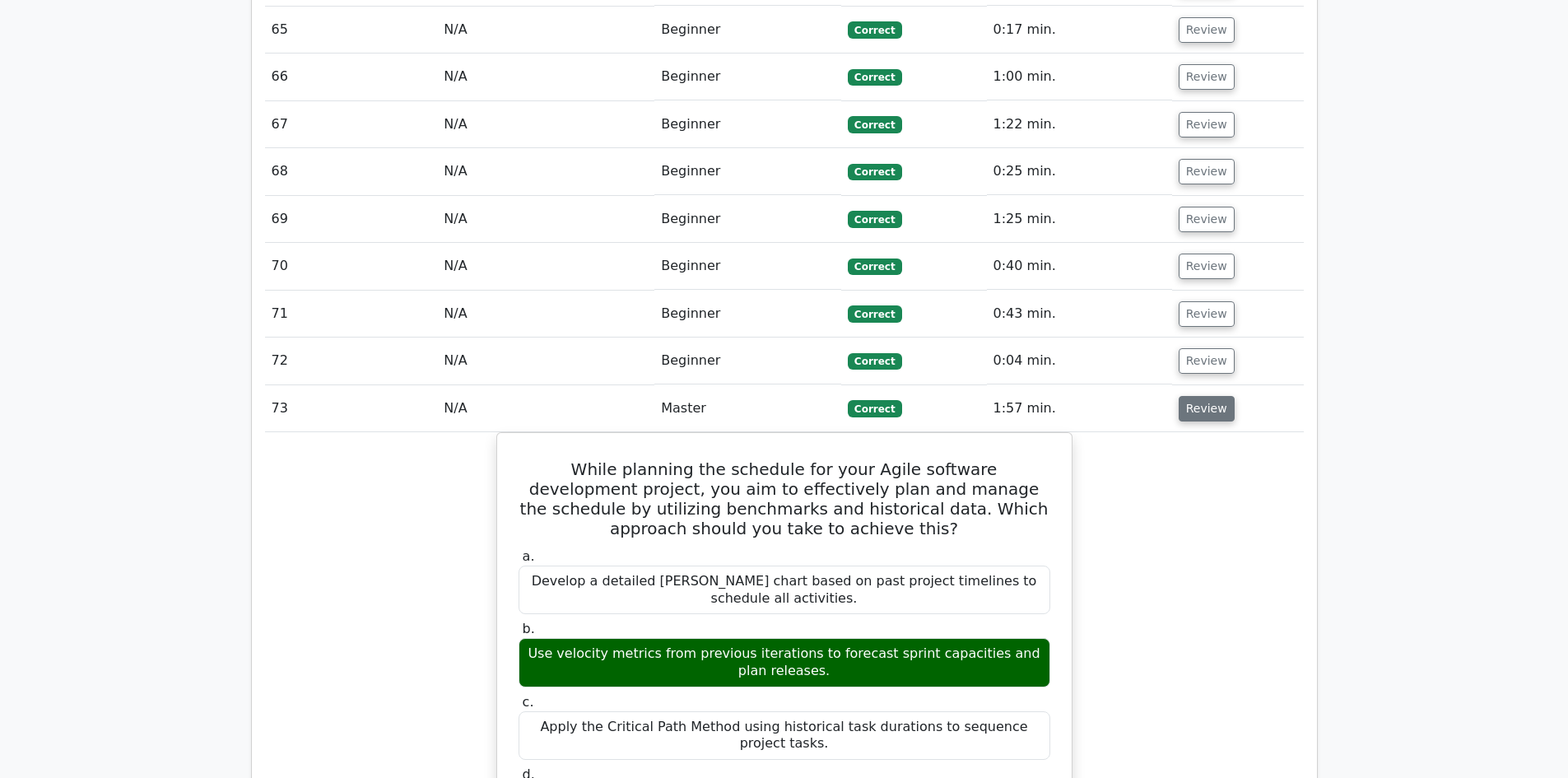
click at [1193, 396] on button "Review" at bounding box center [1207, 408] width 56 height 26
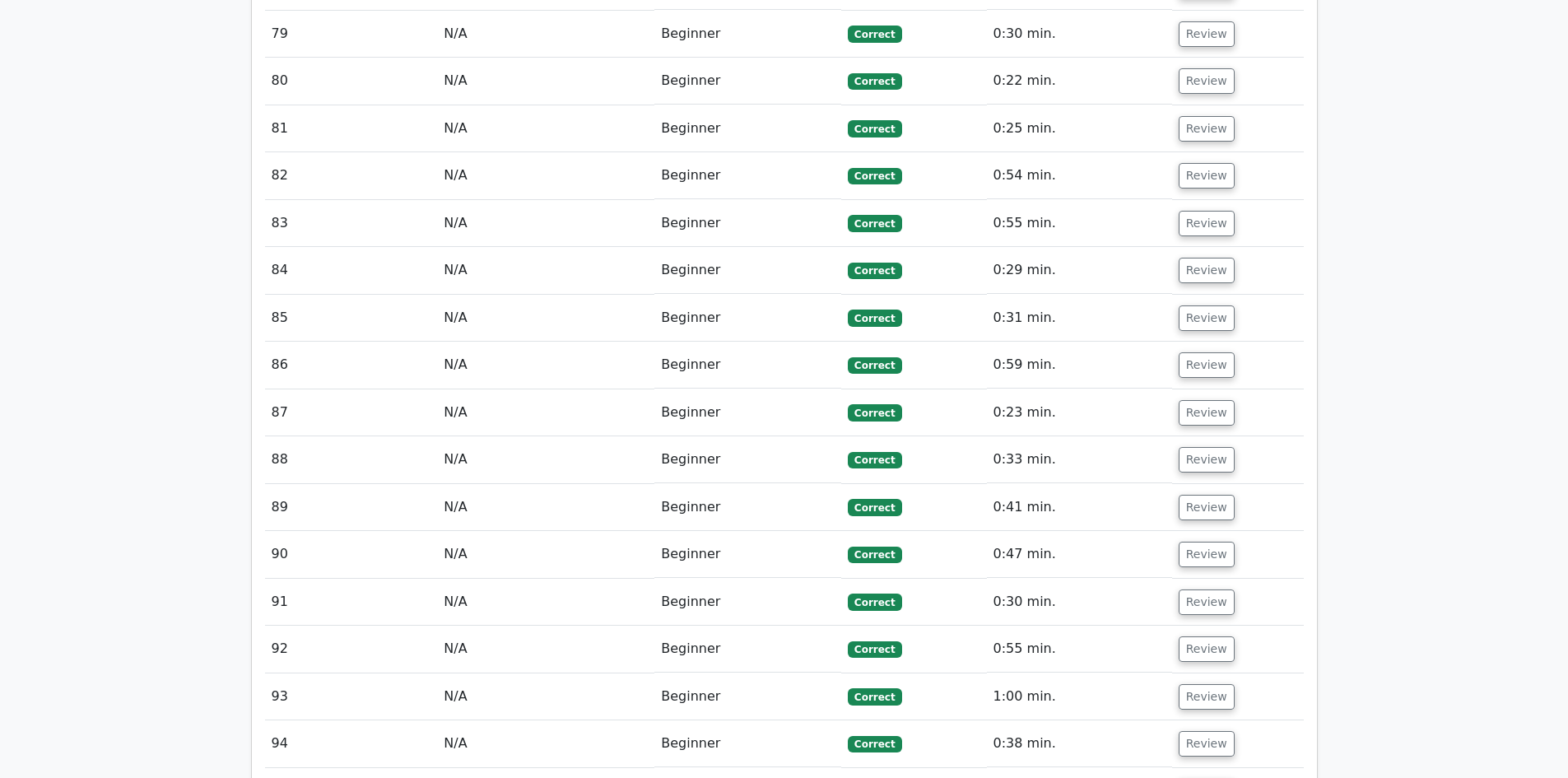
scroll to position [7079, 0]
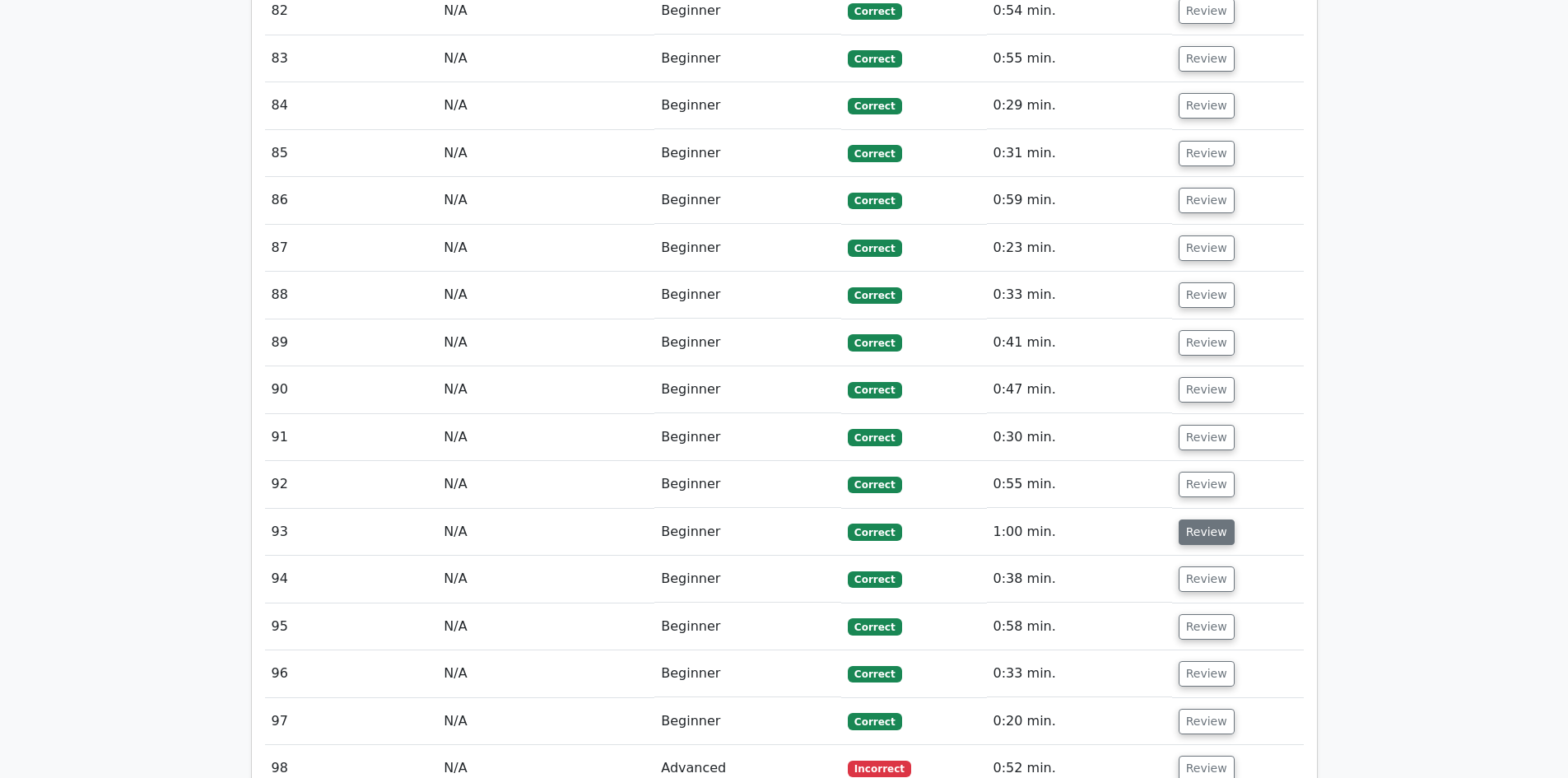
click at [1207, 520] on button "Review" at bounding box center [1207, 532] width 56 height 26
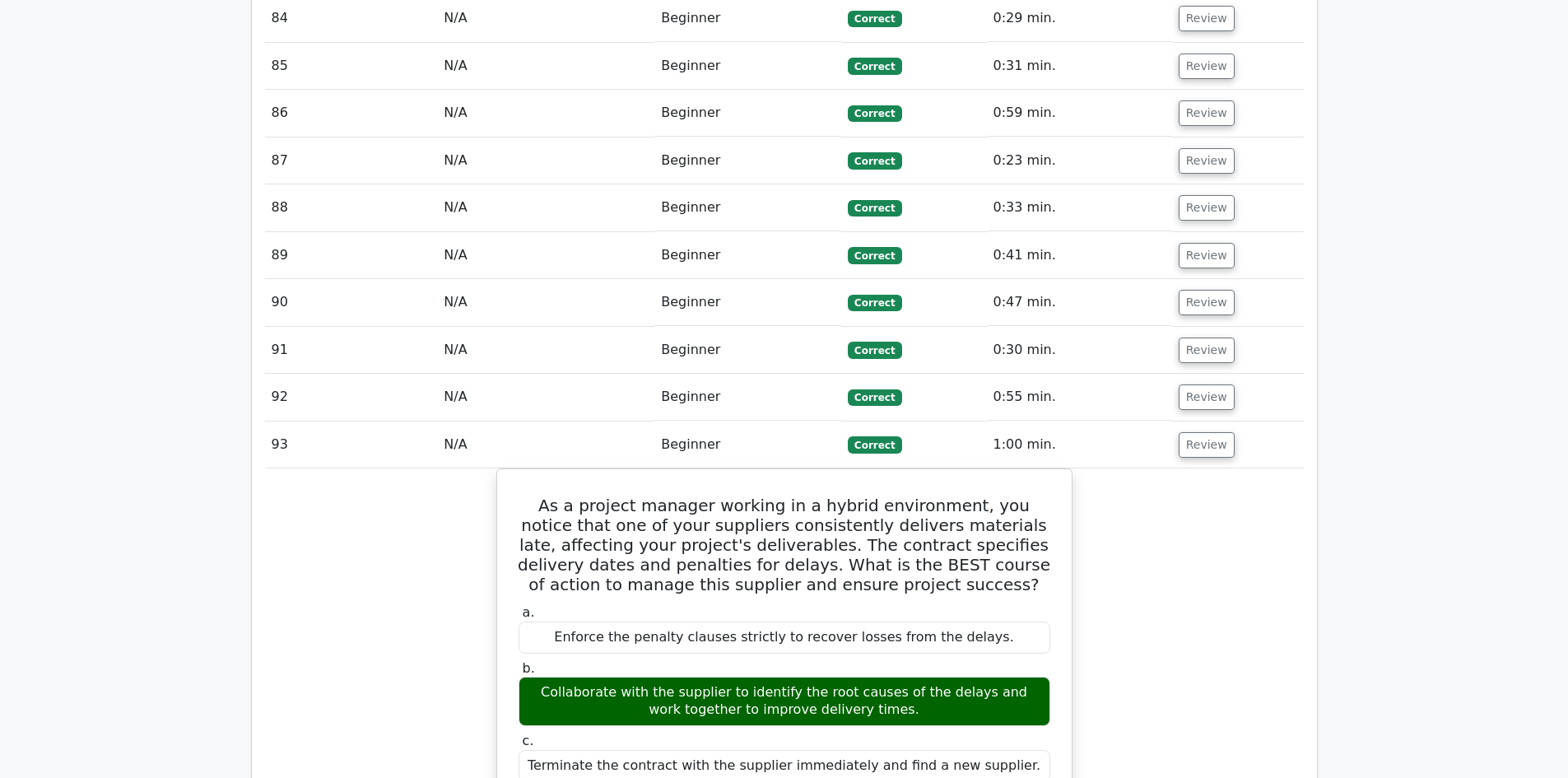
scroll to position [7160, 0]
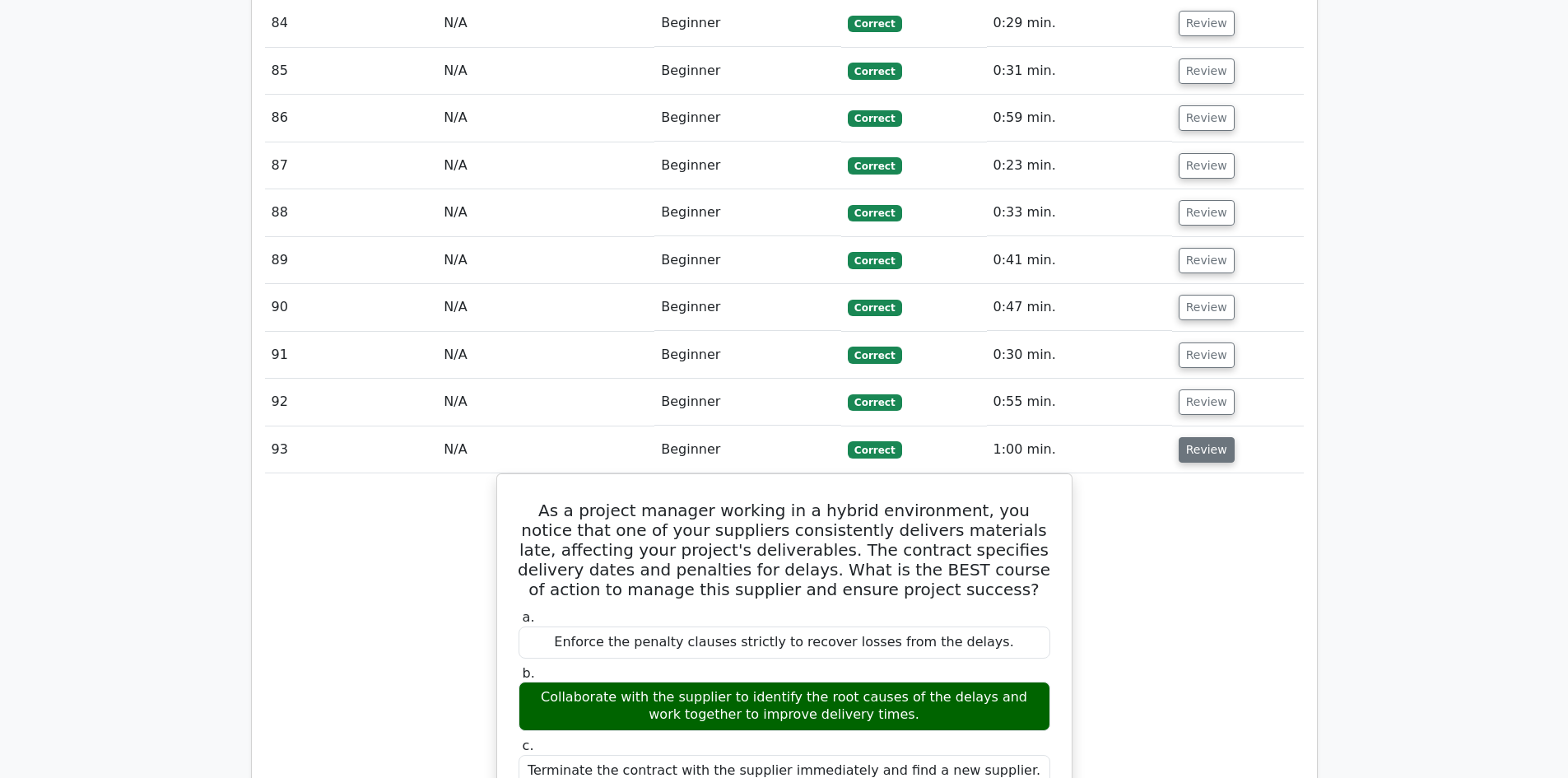
click at [1215, 437] on button "Review" at bounding box center [1207, 450] width 56 height 26
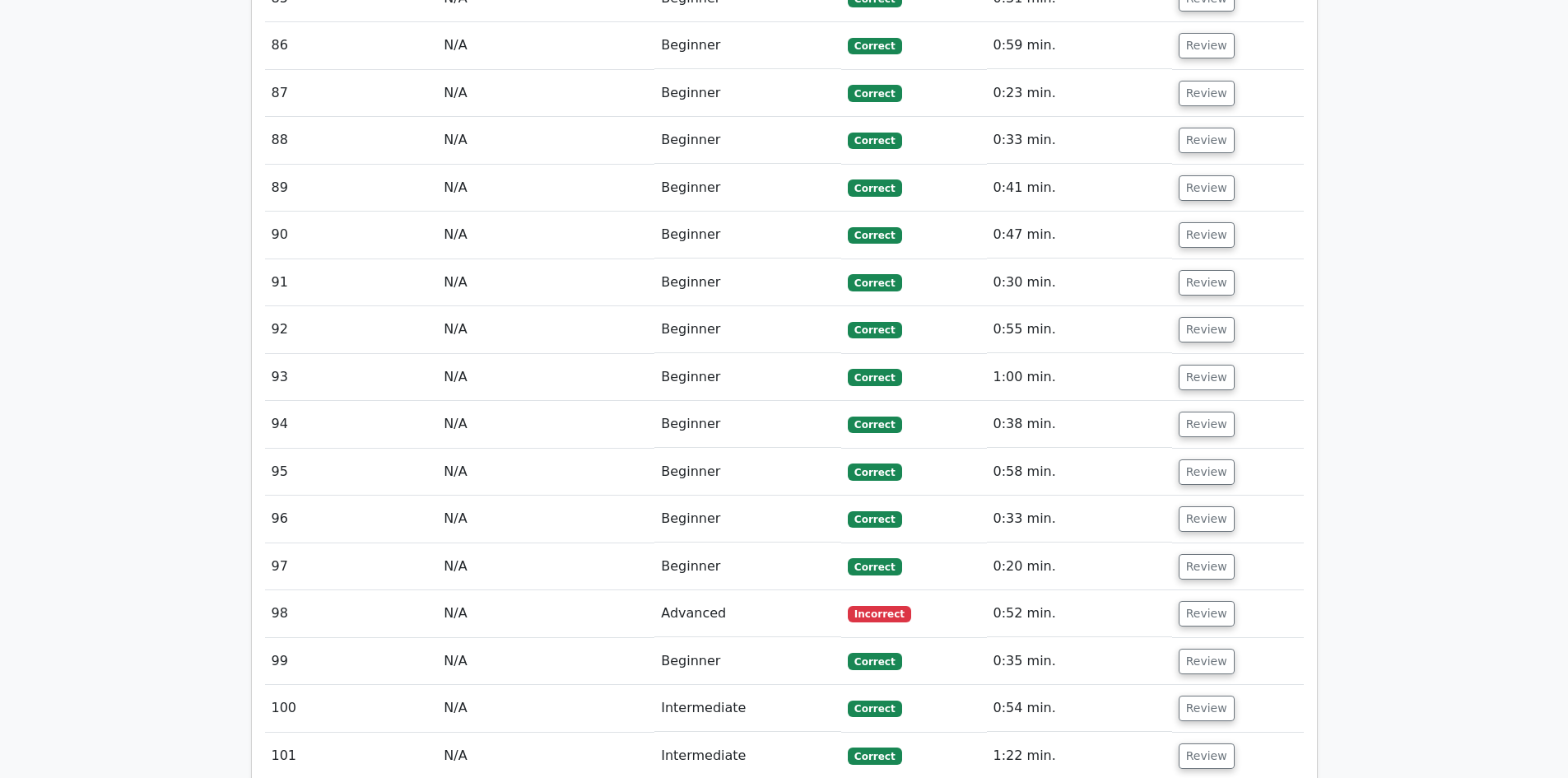
scroll to position [7326, 0]
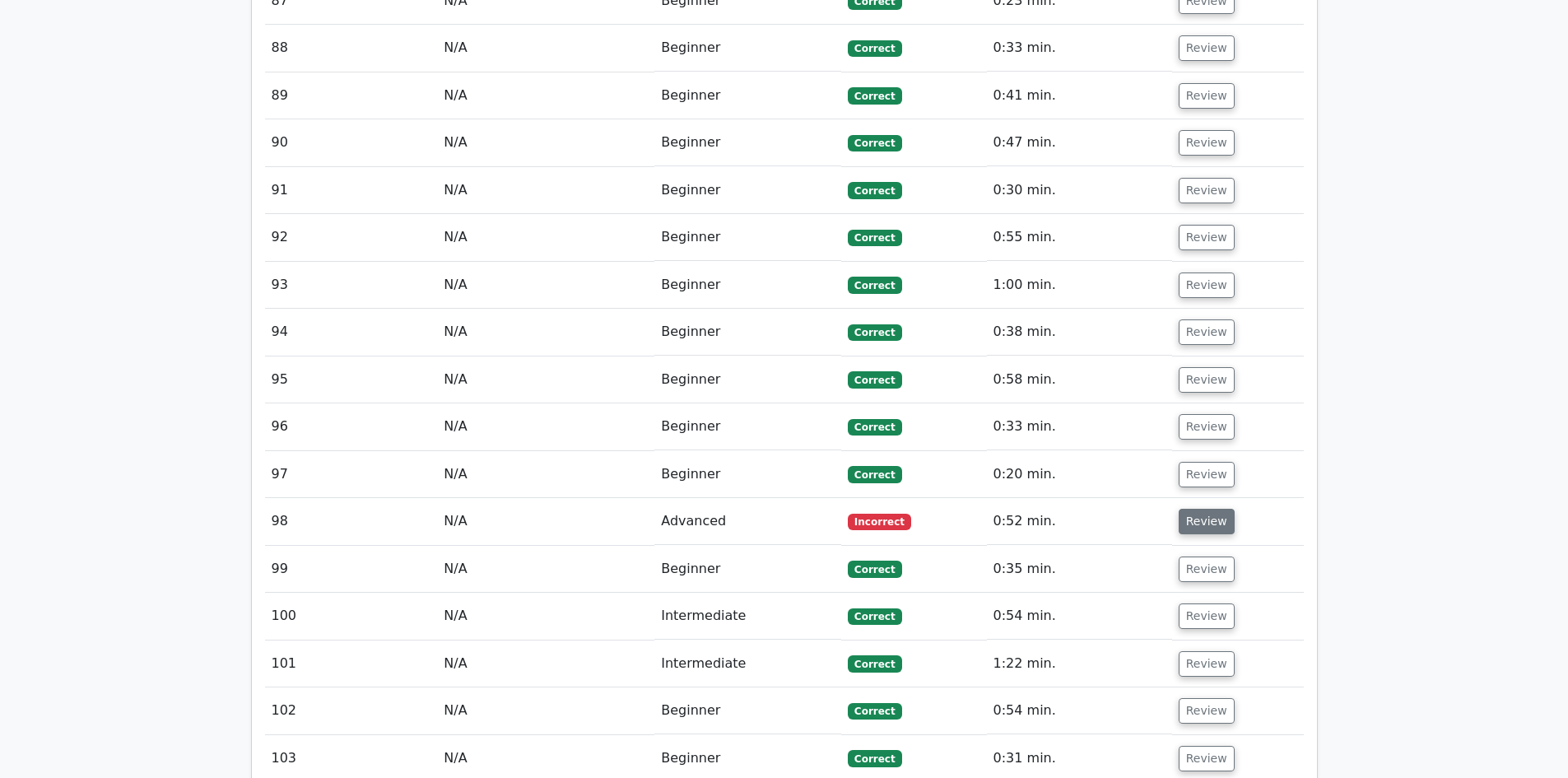
click at [1200, 509] on button "Review" at bounding box center [1207, 522] width 56 height 26
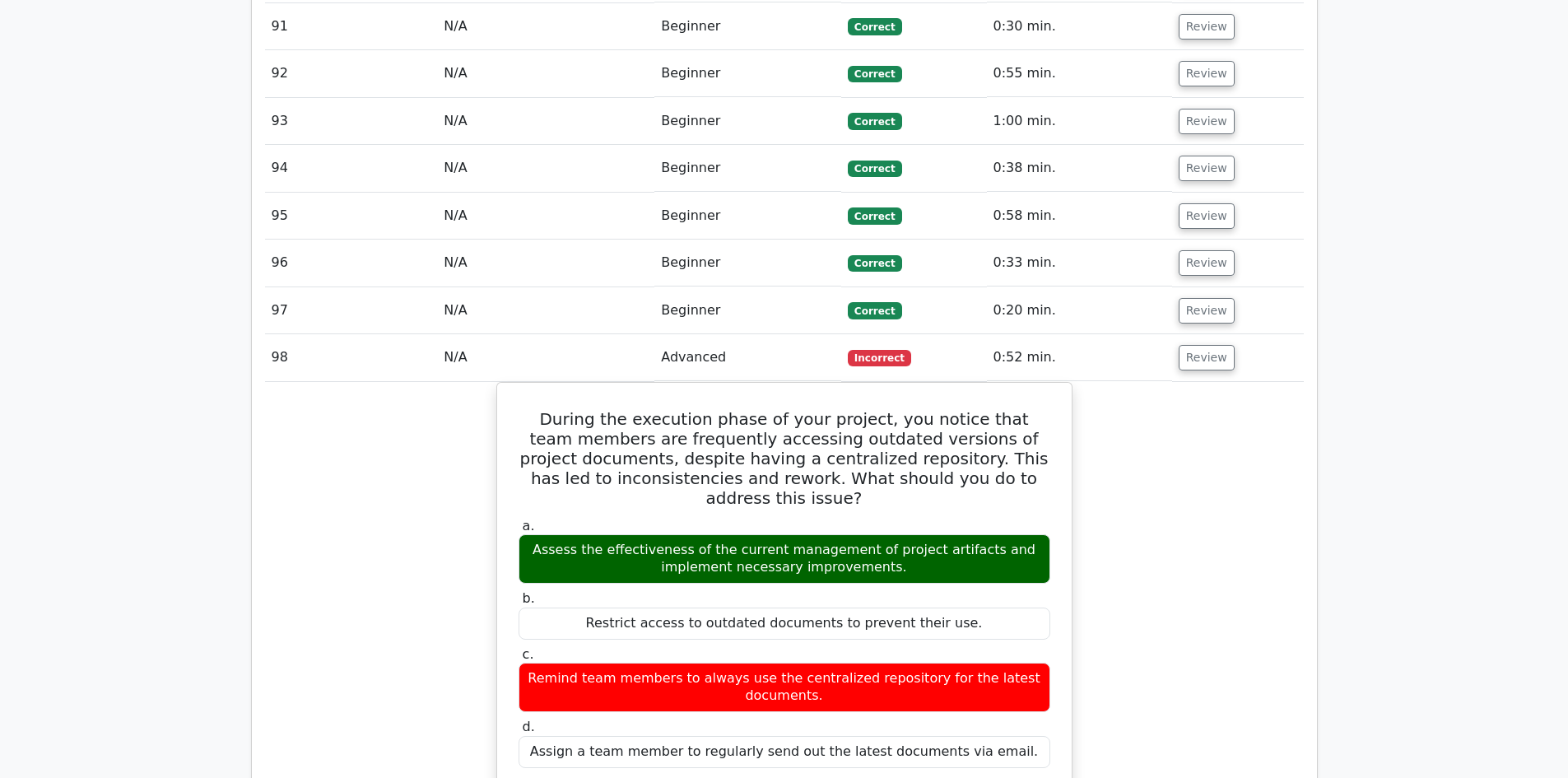
scroll to position [7490, 0]
click at [1197, 344] on button "Review" at bounding box center [1207, 356] width 56 height 26
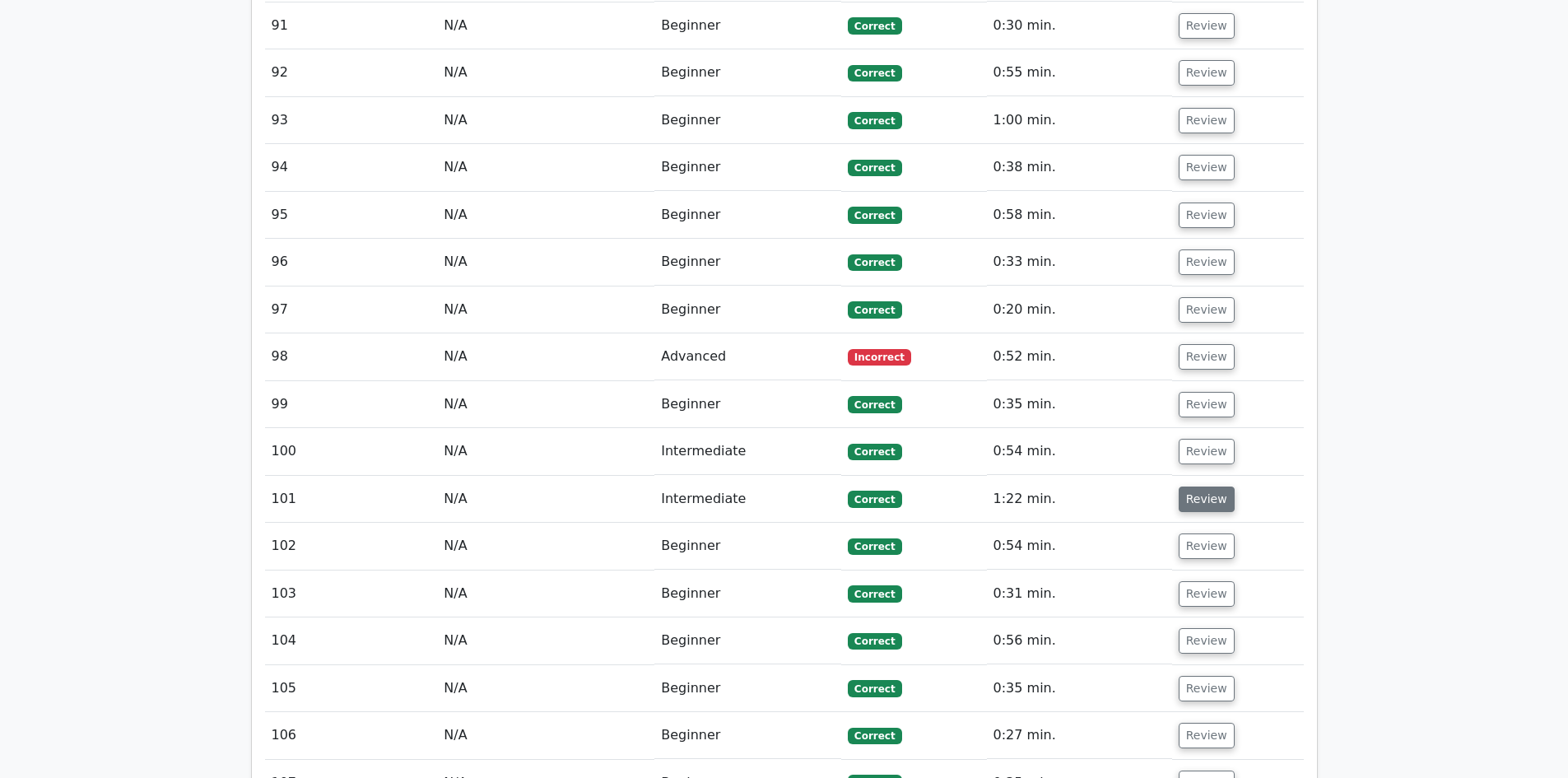
click at [1204, 486] on button "Review" at bounding box center [1207, 498] width 56 height 26
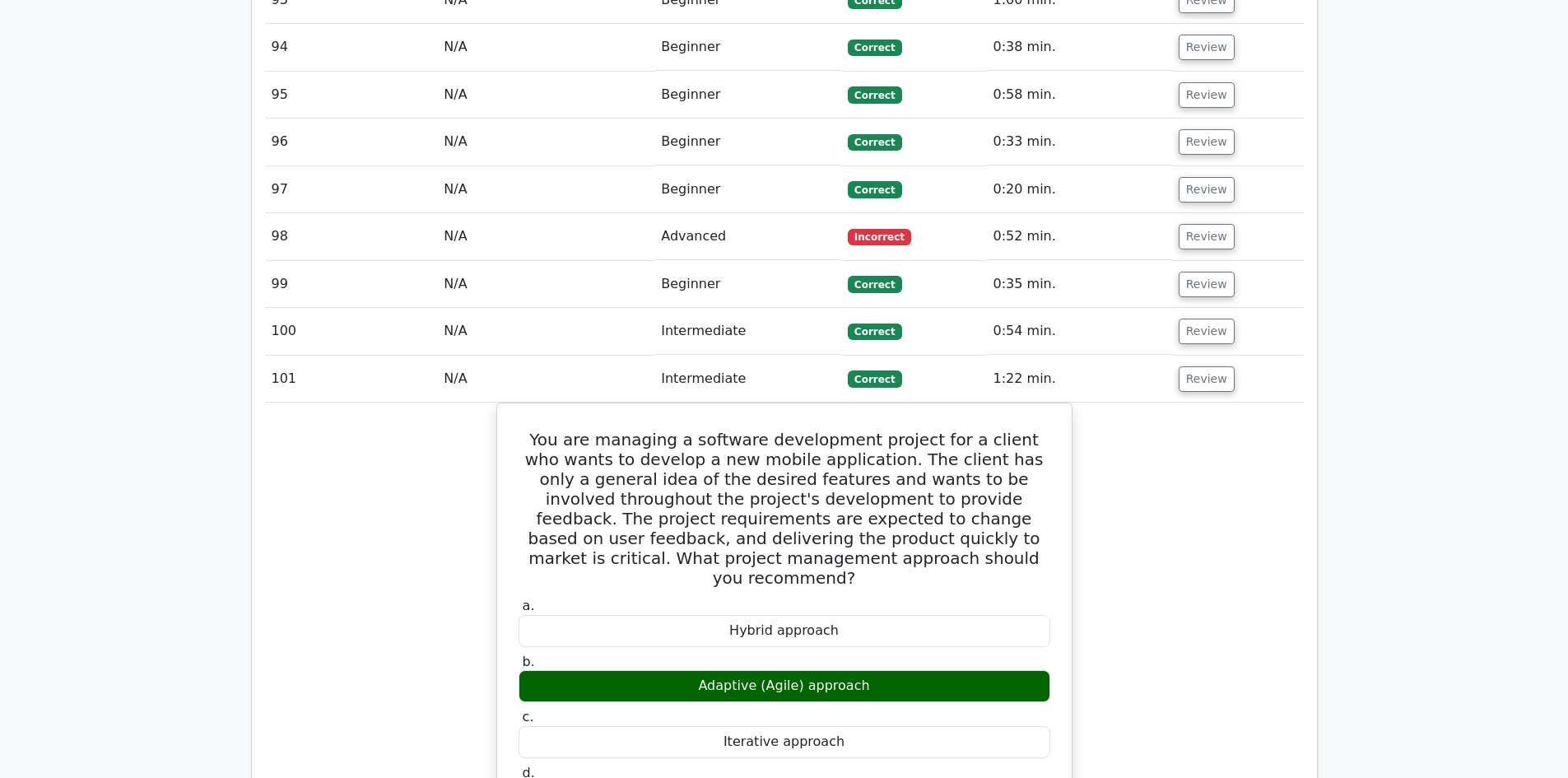
scroll to position [7573, 0]
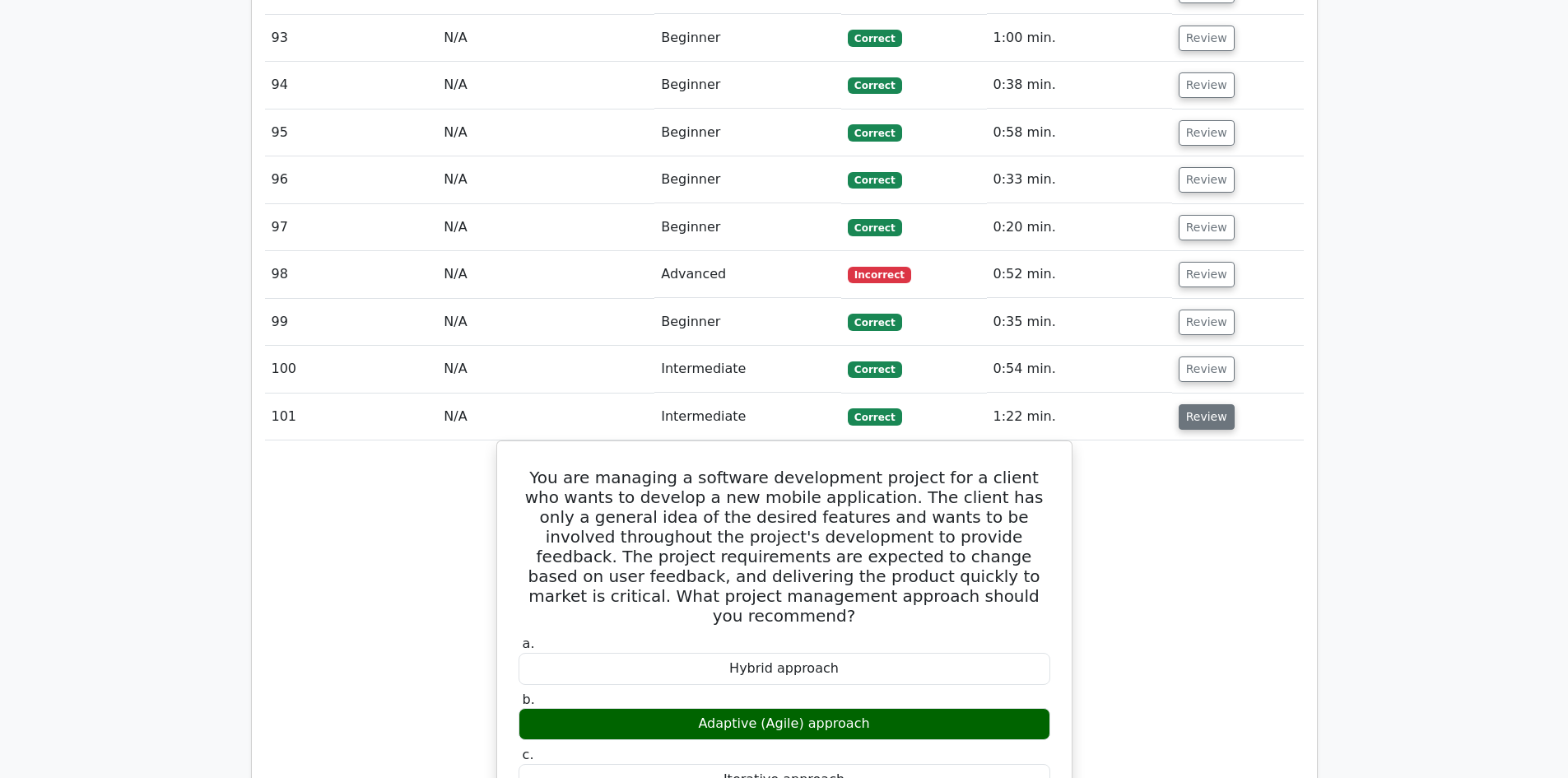
click at [1200, 404] on button "Review" at bounding box center [1207, 417] width 56 height 26
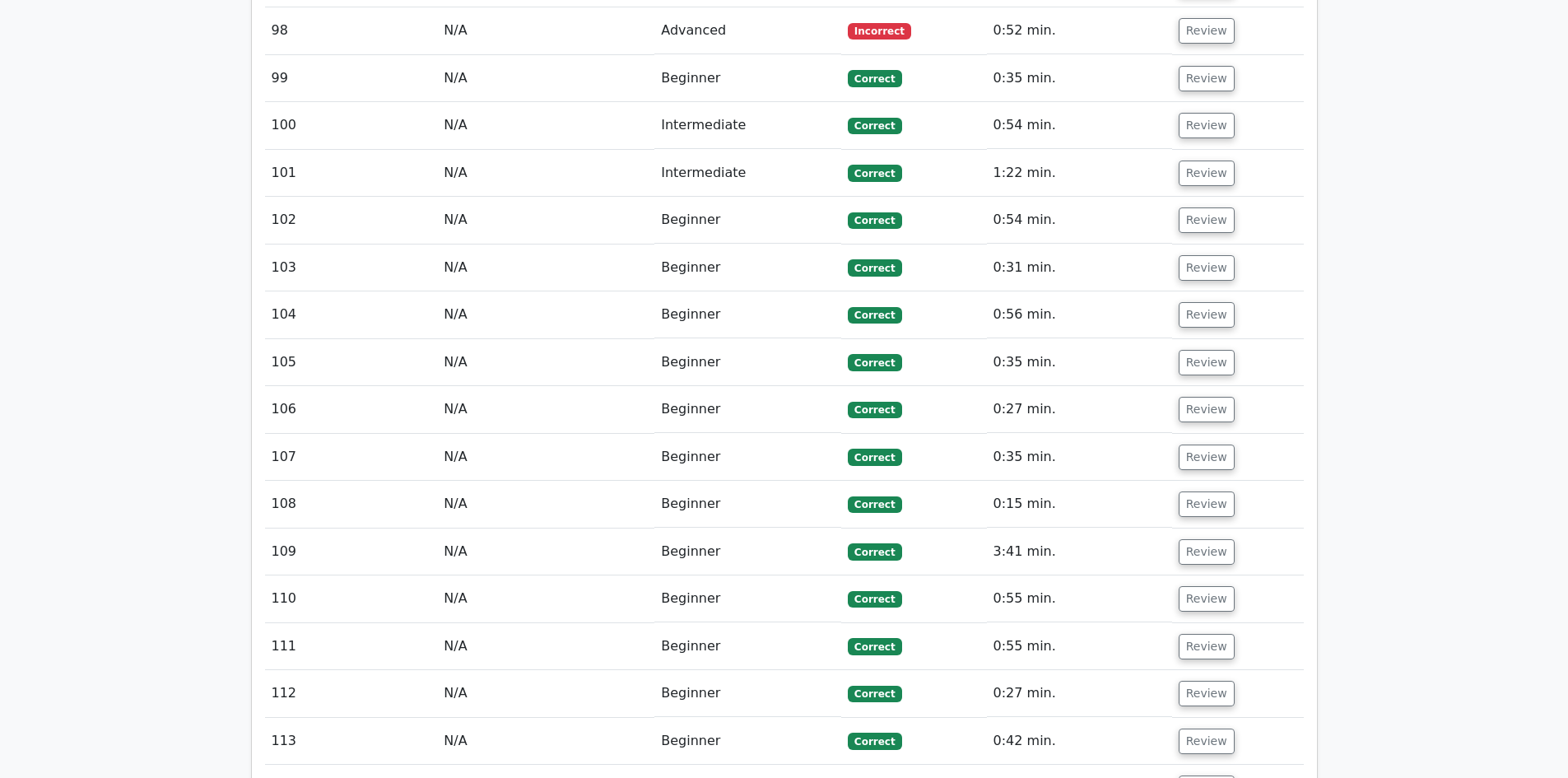
scroll to position [7819, 0]
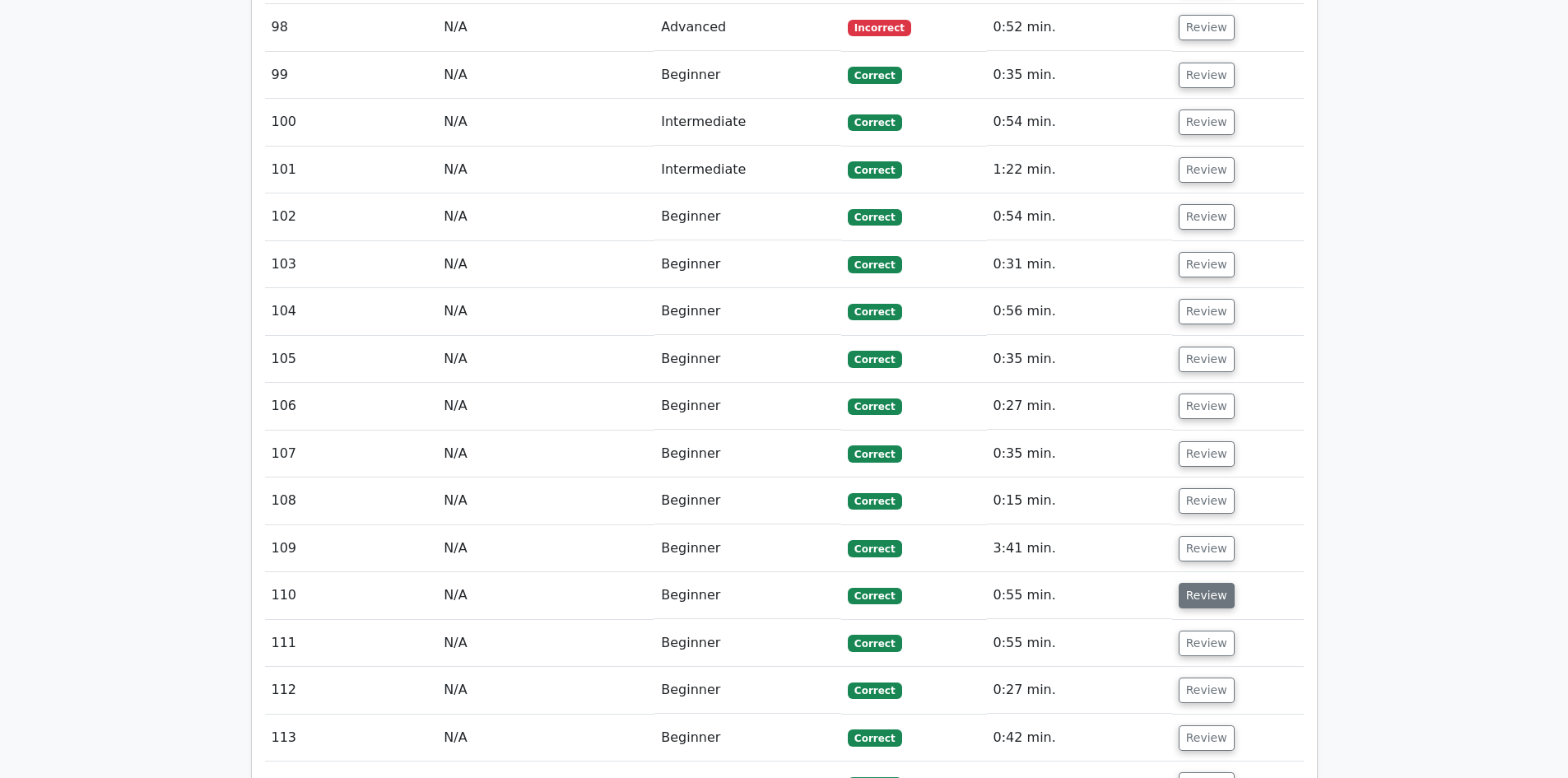
click at [1211, 583] on button "Review" at bounding box center [1207, 596] width 56 height 26
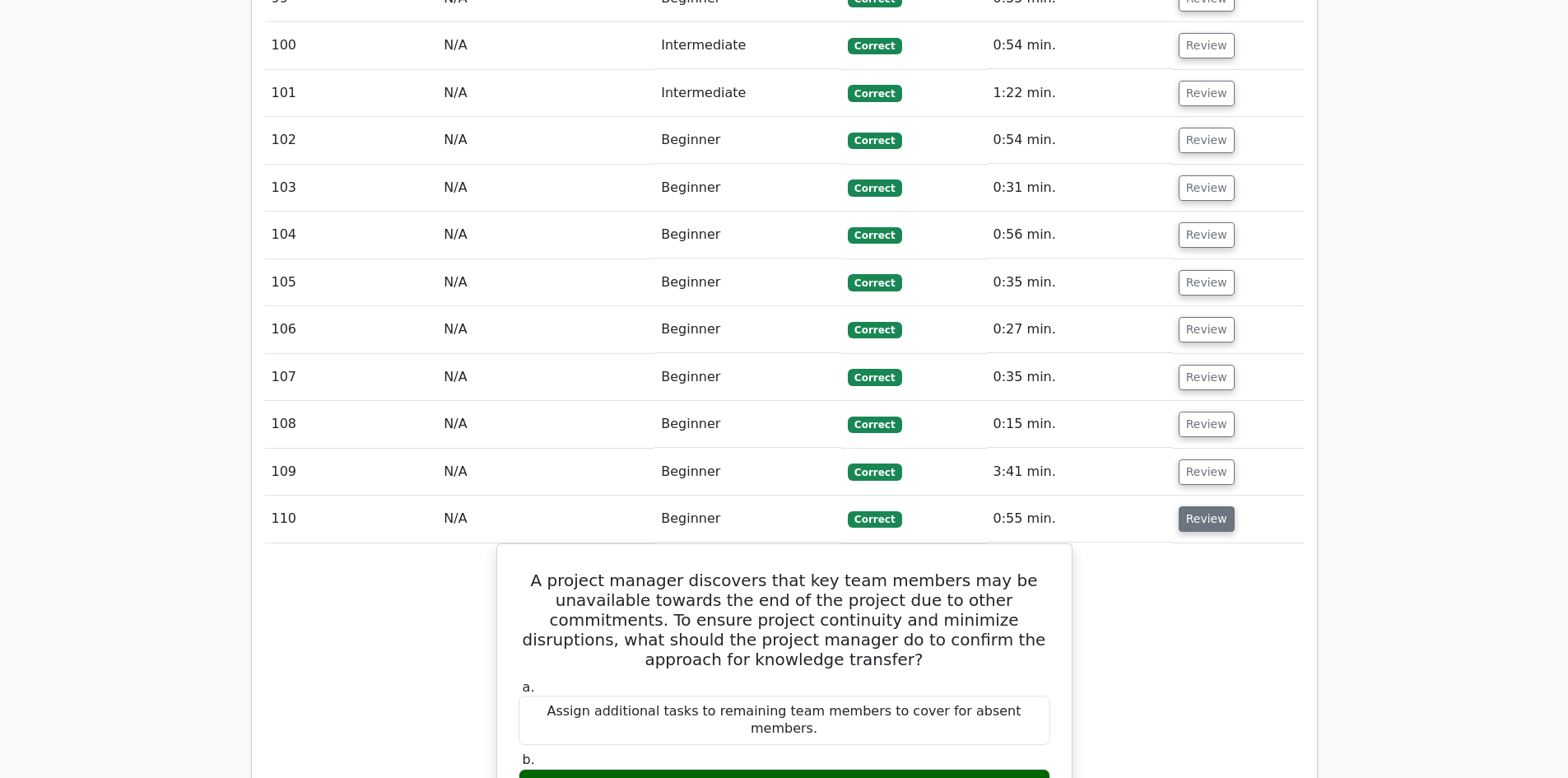
scroll to position [7984, 0]
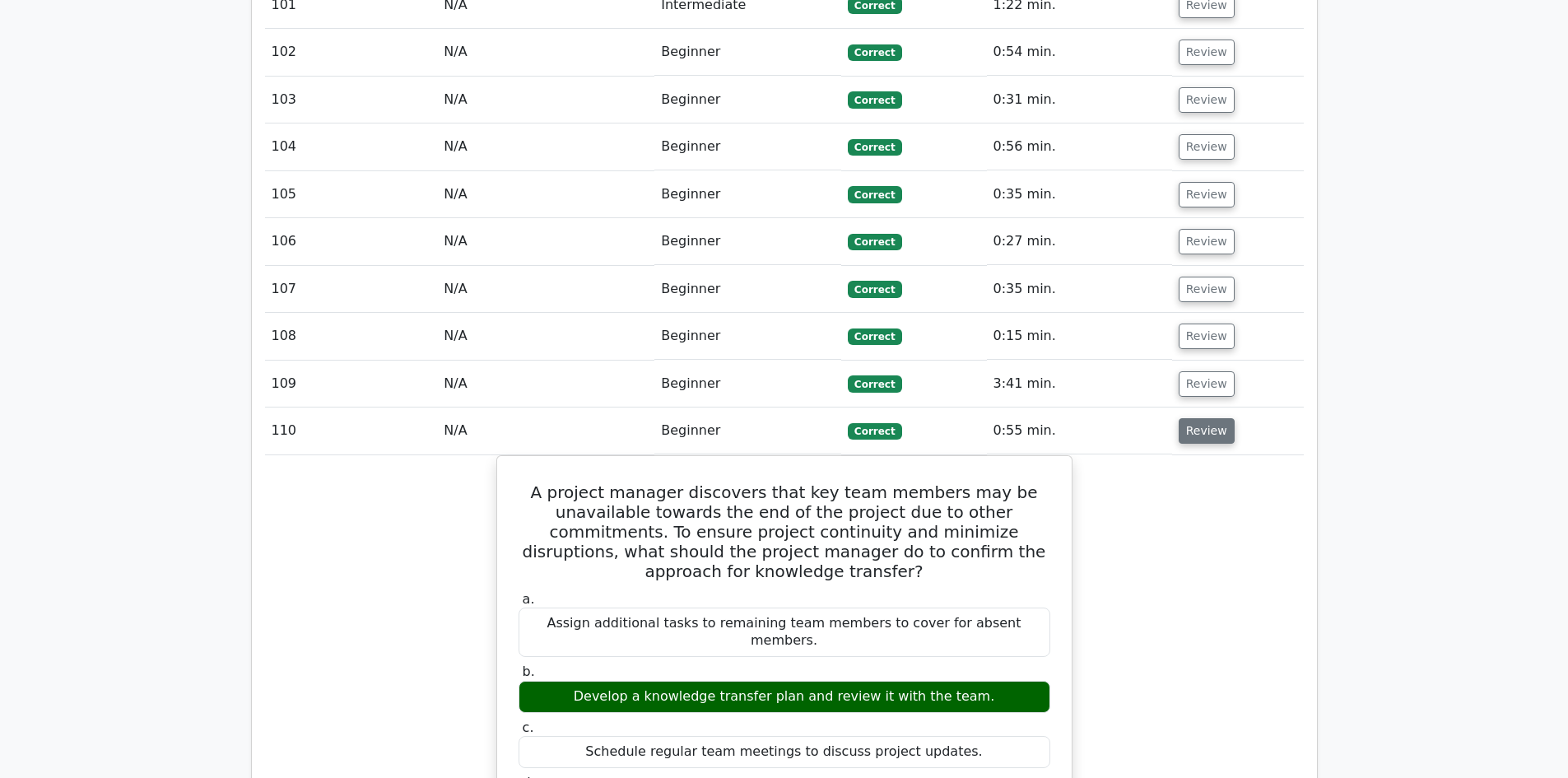
click at [1192, 418] on button "Review" at bounding box center [1207, 430] width 56 height 26
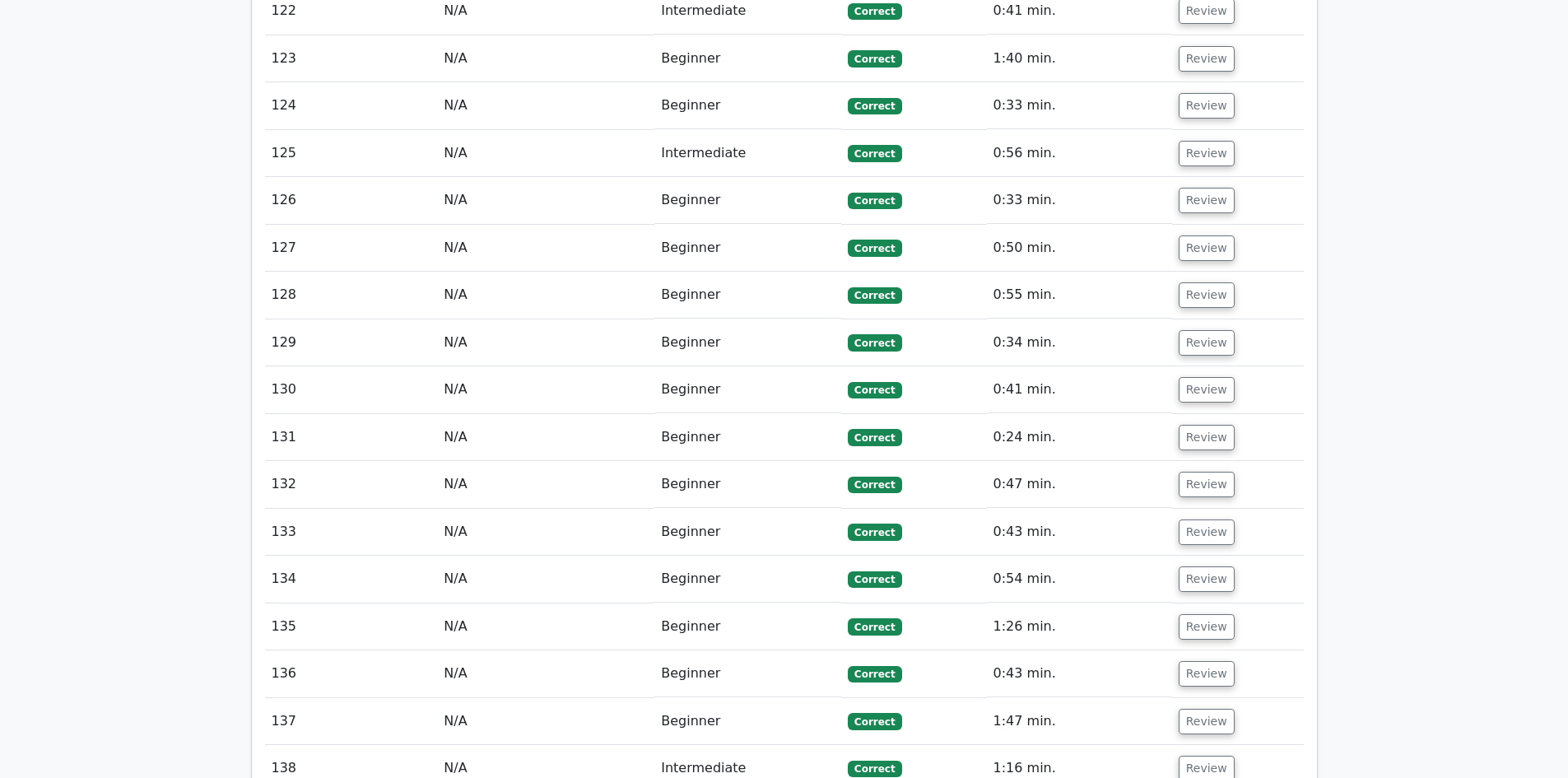
scroll to position [9136, 0]
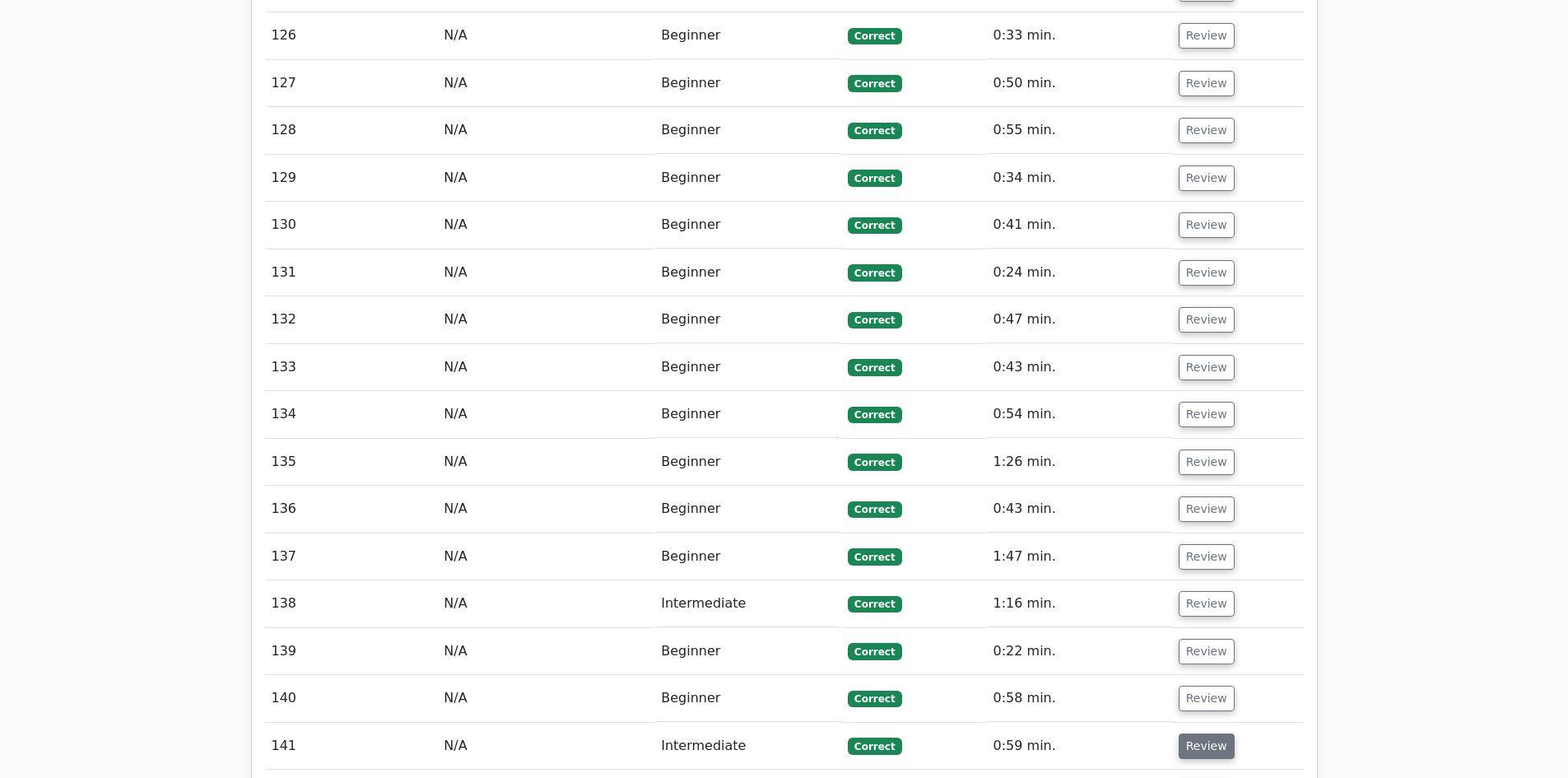
click at [1220, 734] on button "Review" at bounding box center [1207, 746] width 56 height 26
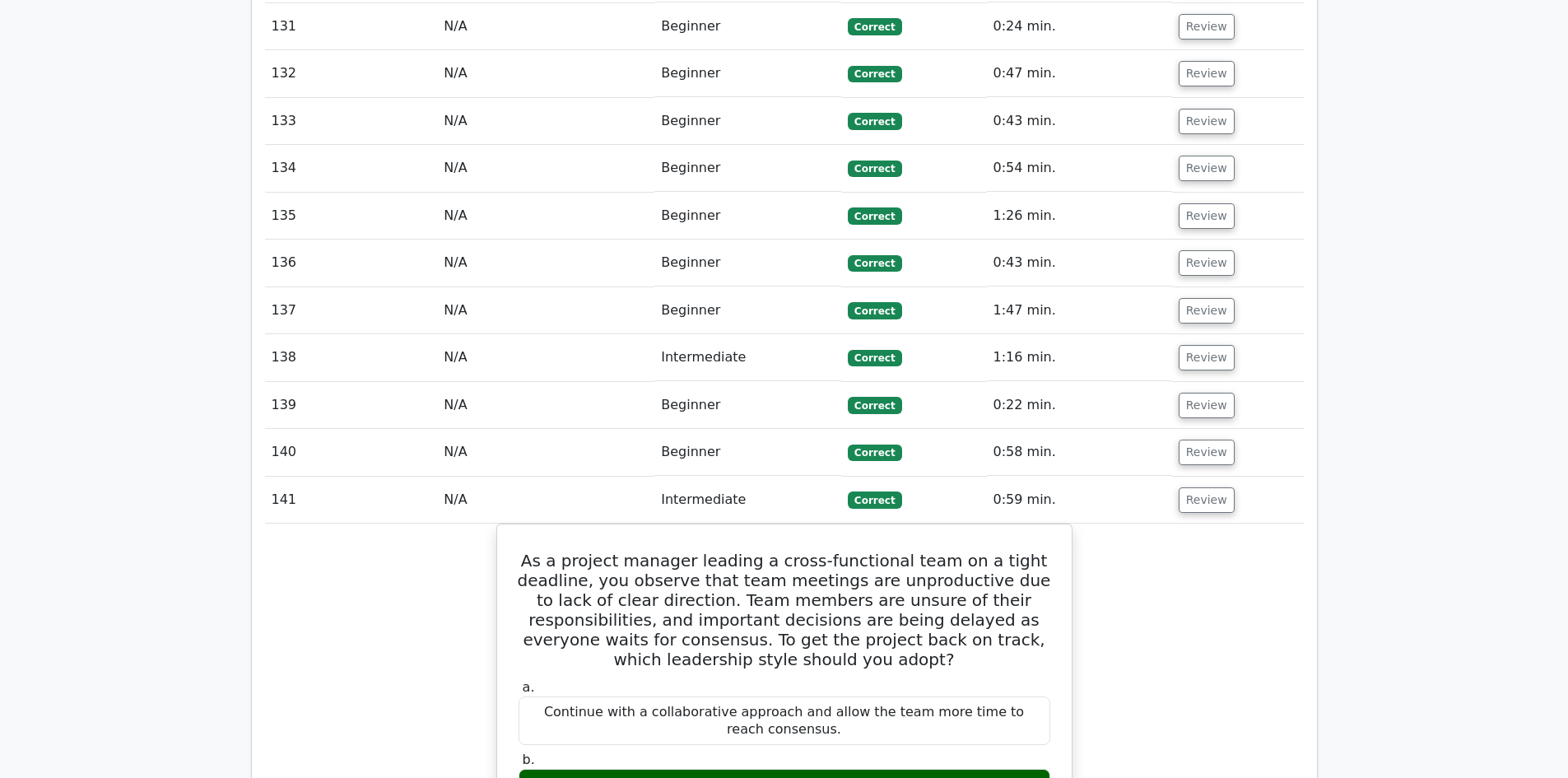
scroll to position [9383, 0]
click at [1212, 486] on button "Review" at bounding box center [1207, 498] width 56 height 26
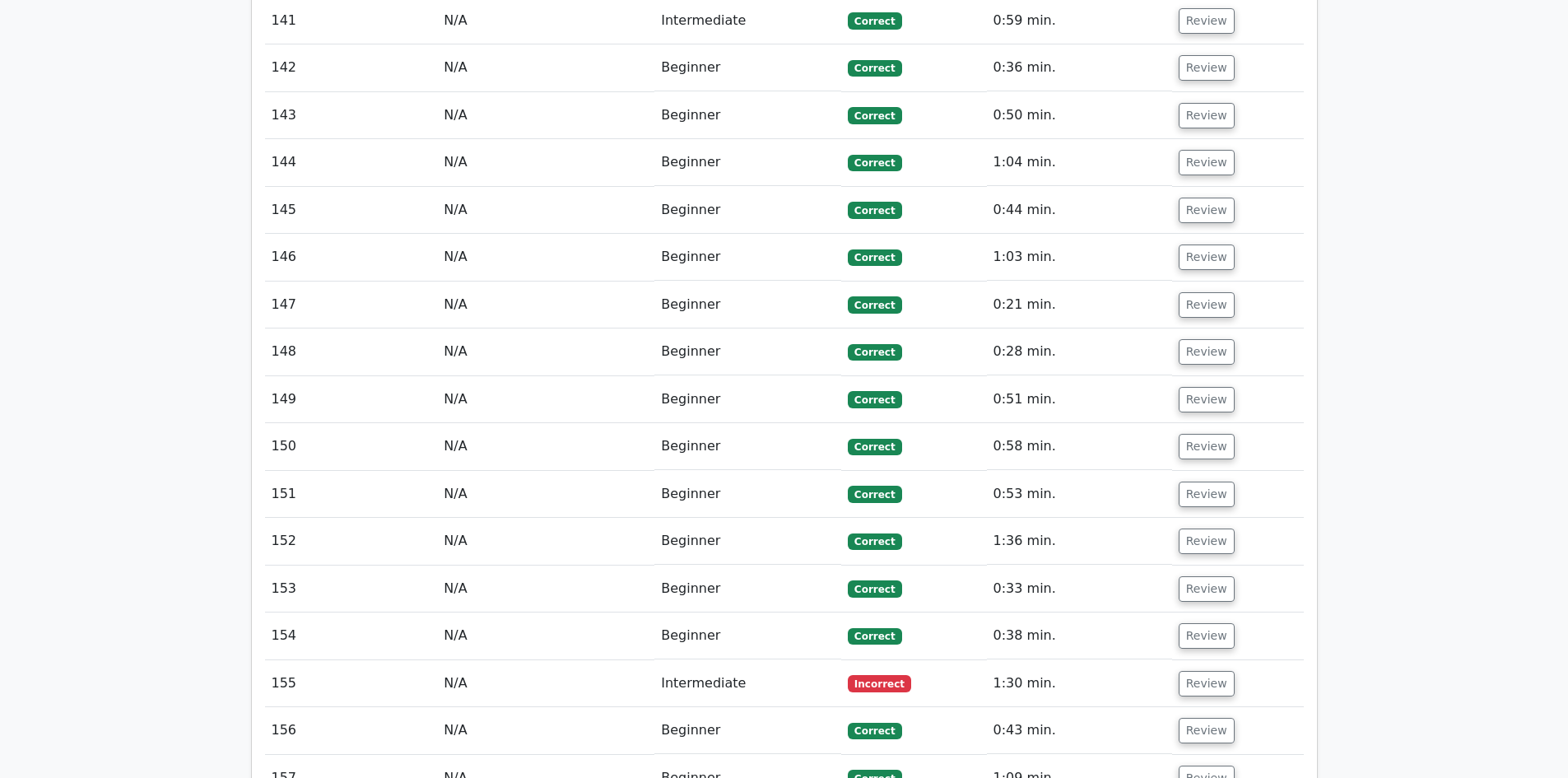
scroll to position [9877, 0]
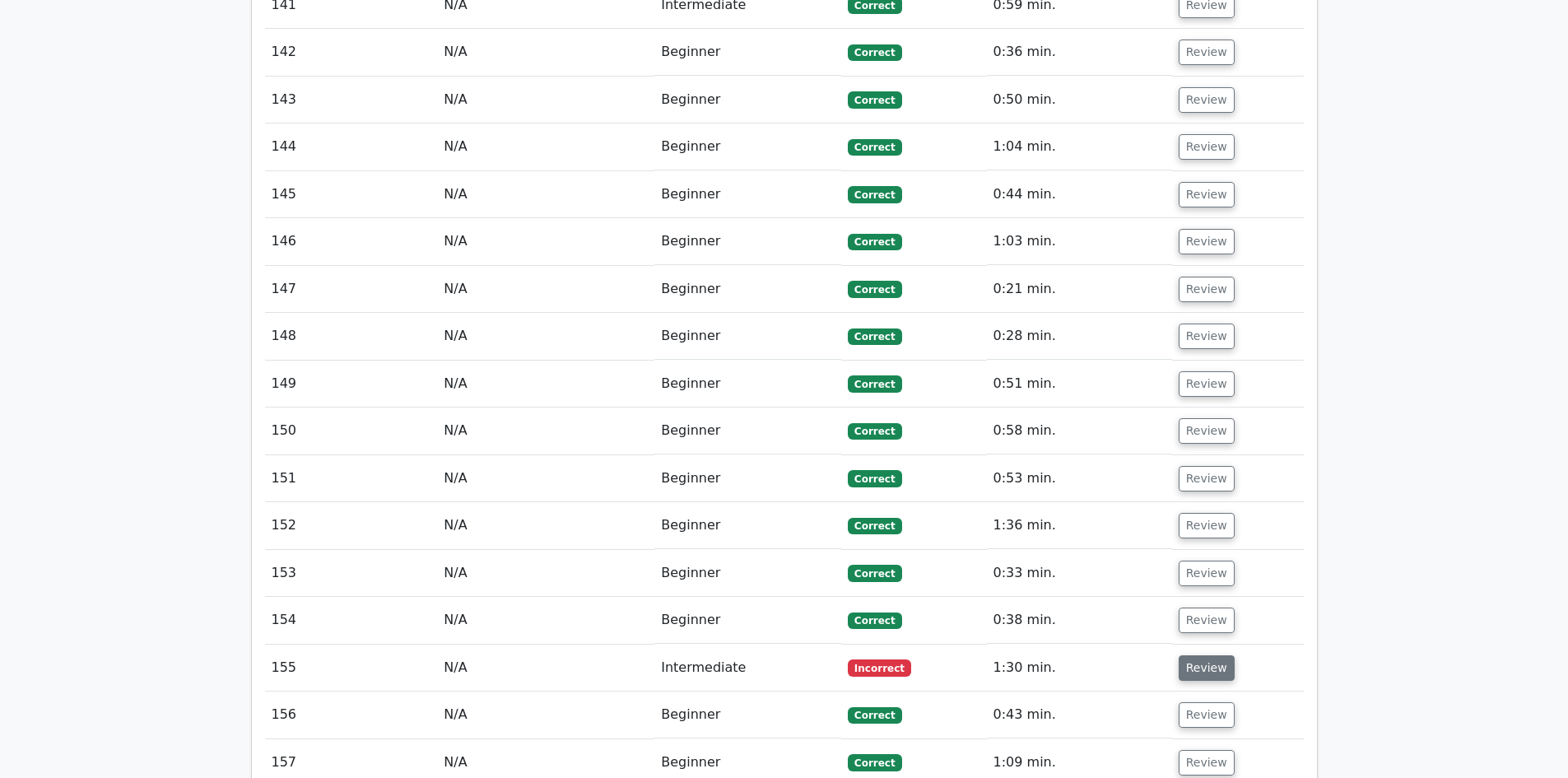
click at [1214, 655] on button "Review" at bounding box center [1207, 668] width 56 height 26
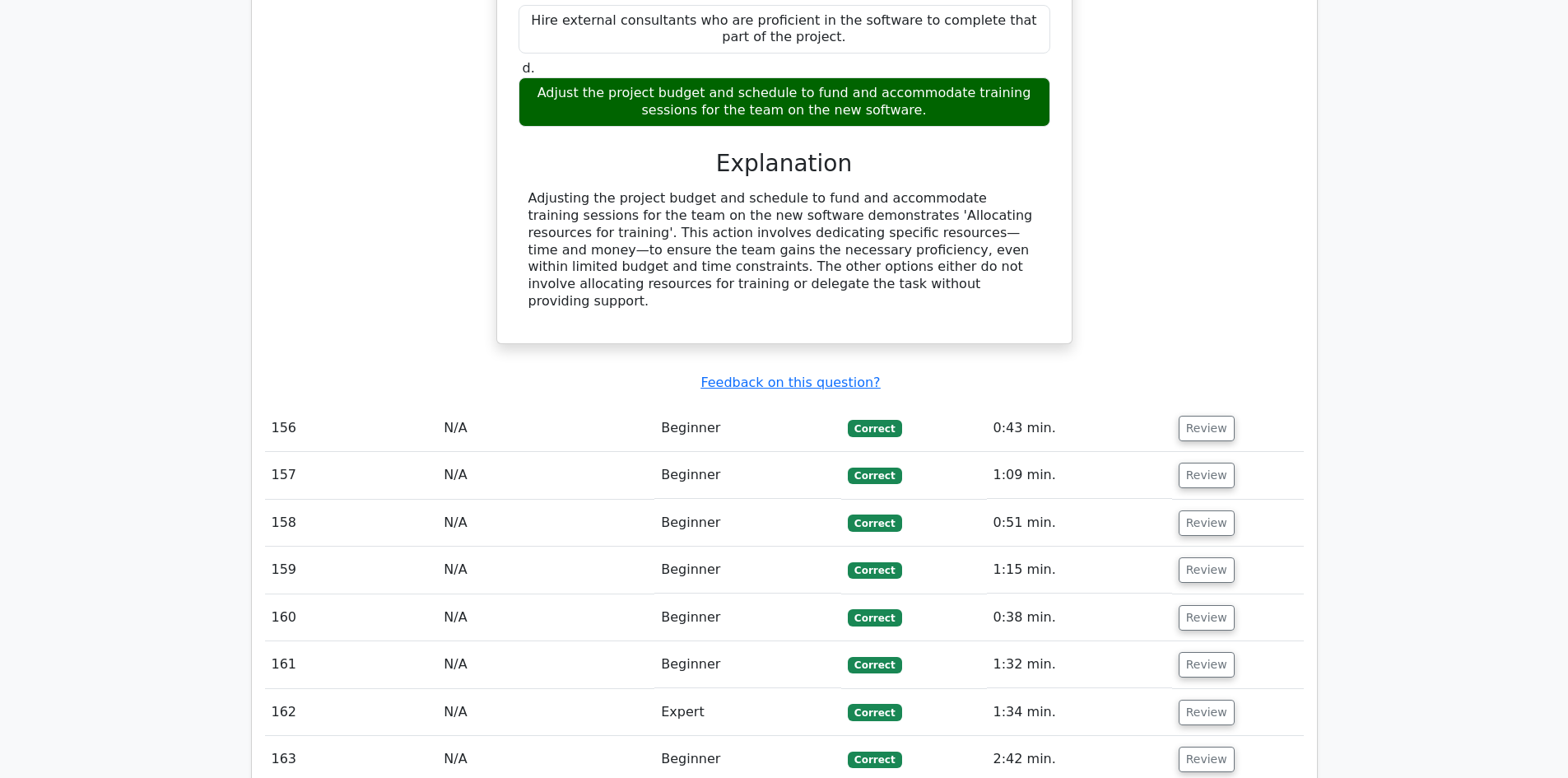
scroll to position [10865, 0]
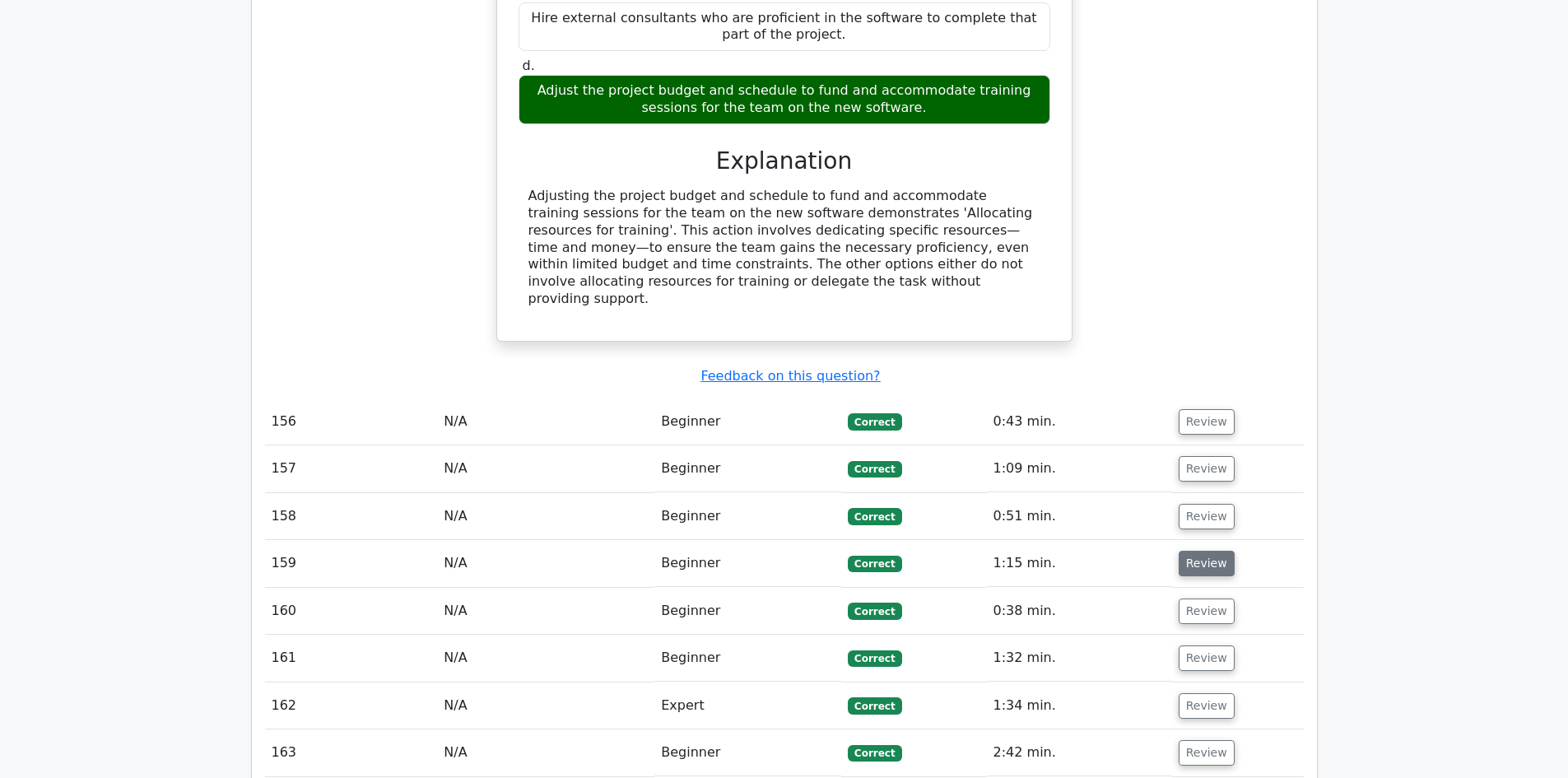
click at [1194, 550] on button "Review" at bounding box center [1207, 563] width 56 height 26
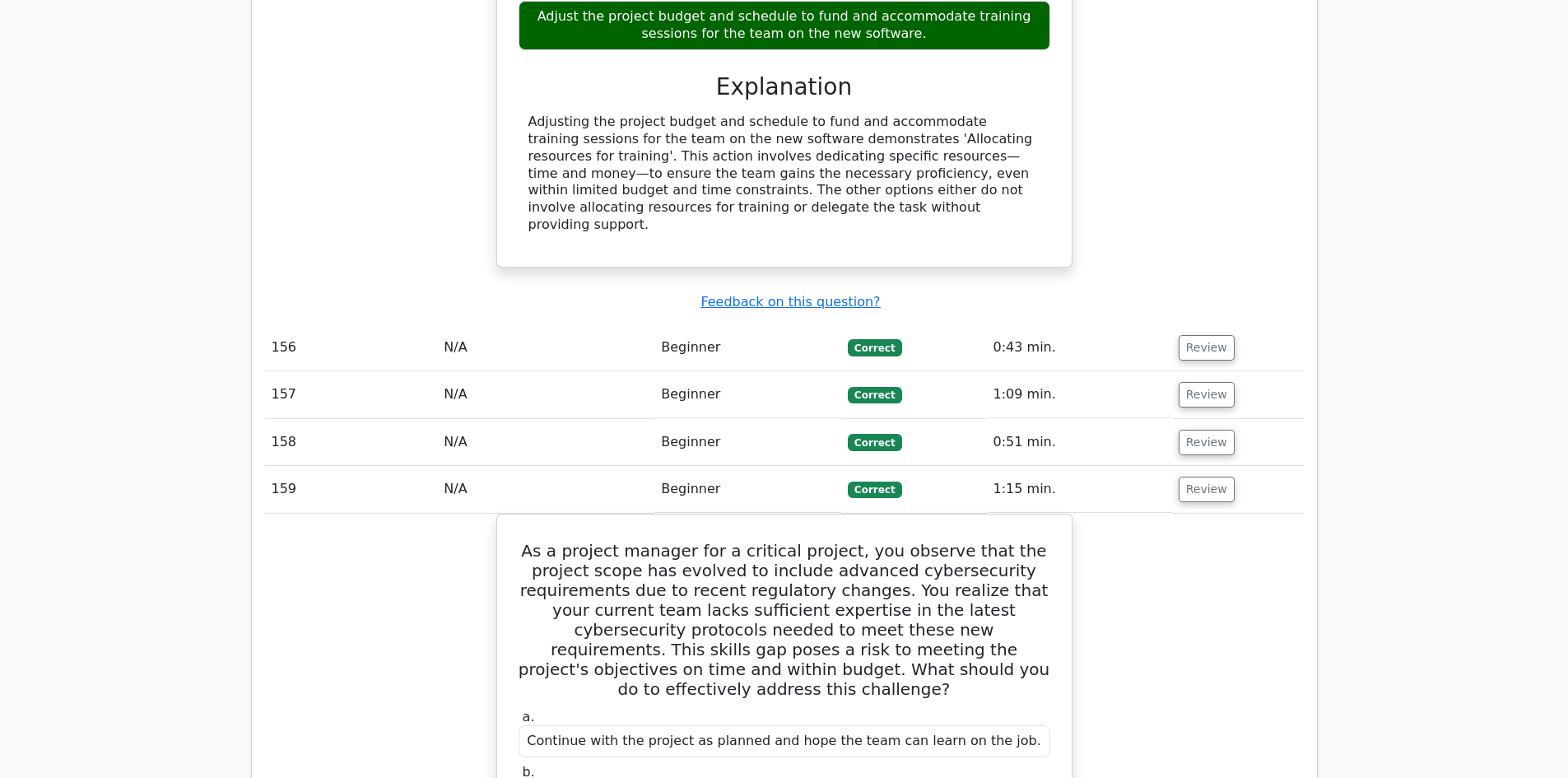
scroll to position [11029, 0]
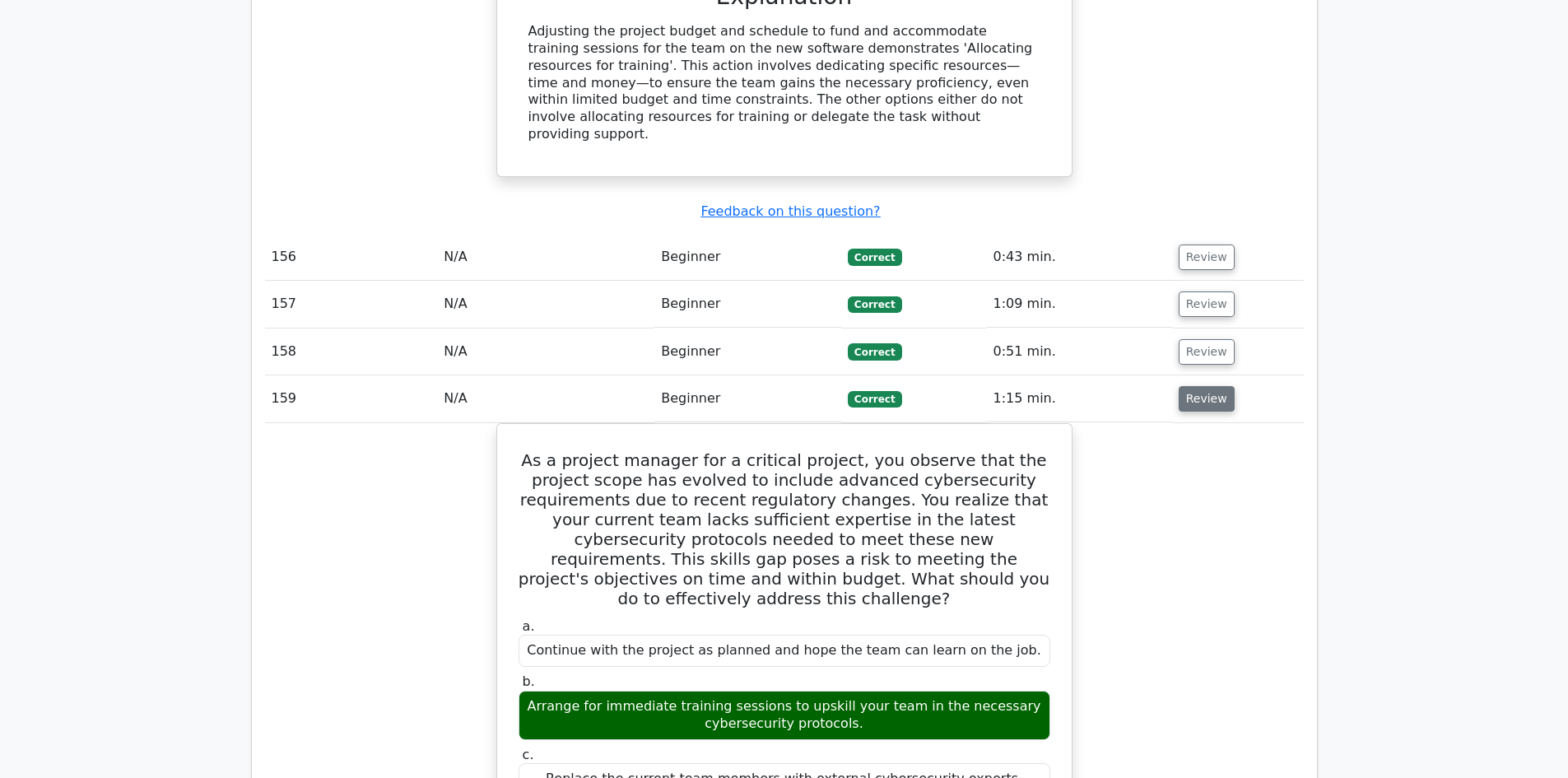
click at [1196, 386] on button "Review" at bounding box center [1207, 399] width 56 height 26
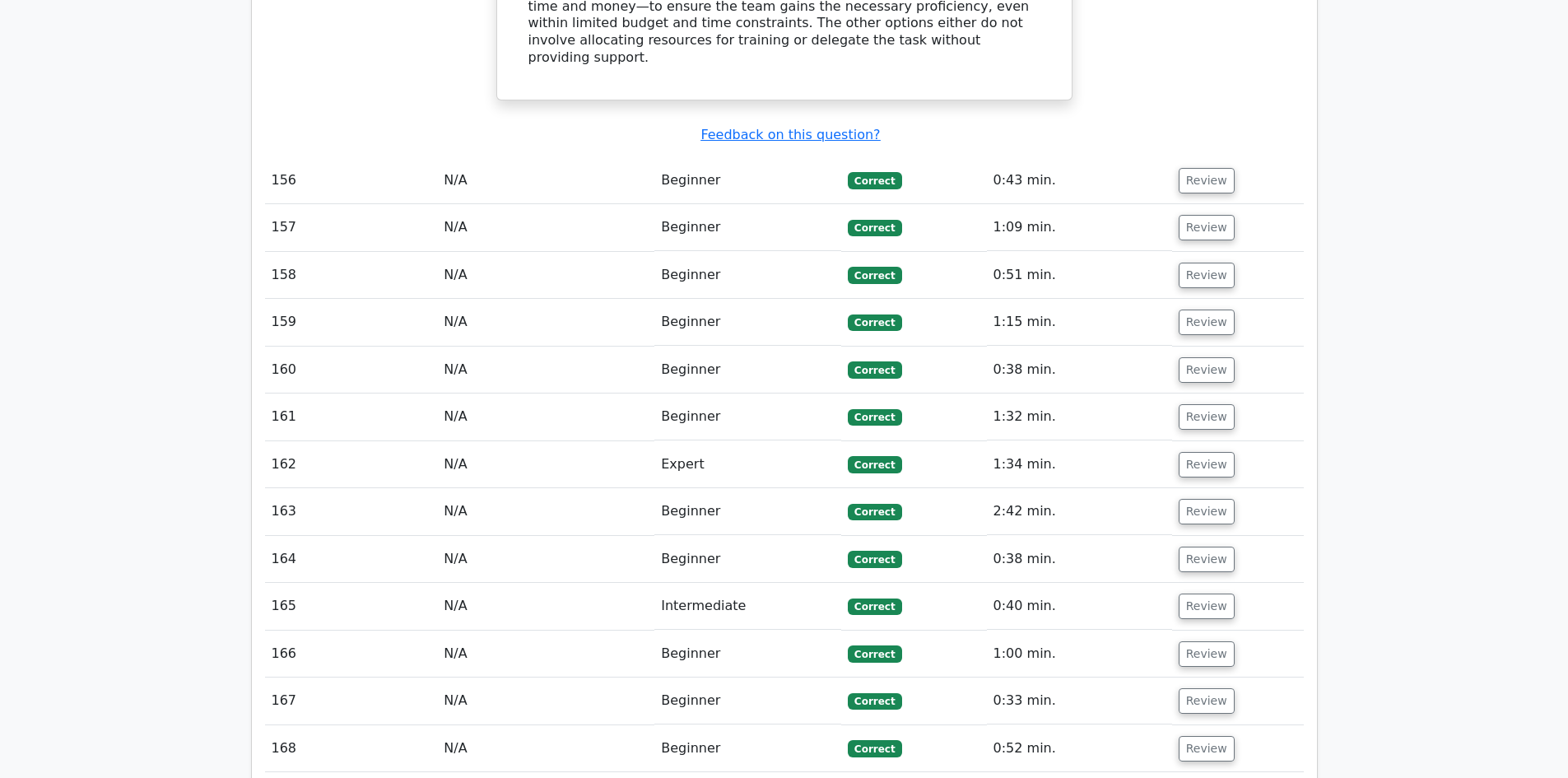
scroll to position [11276, 0]
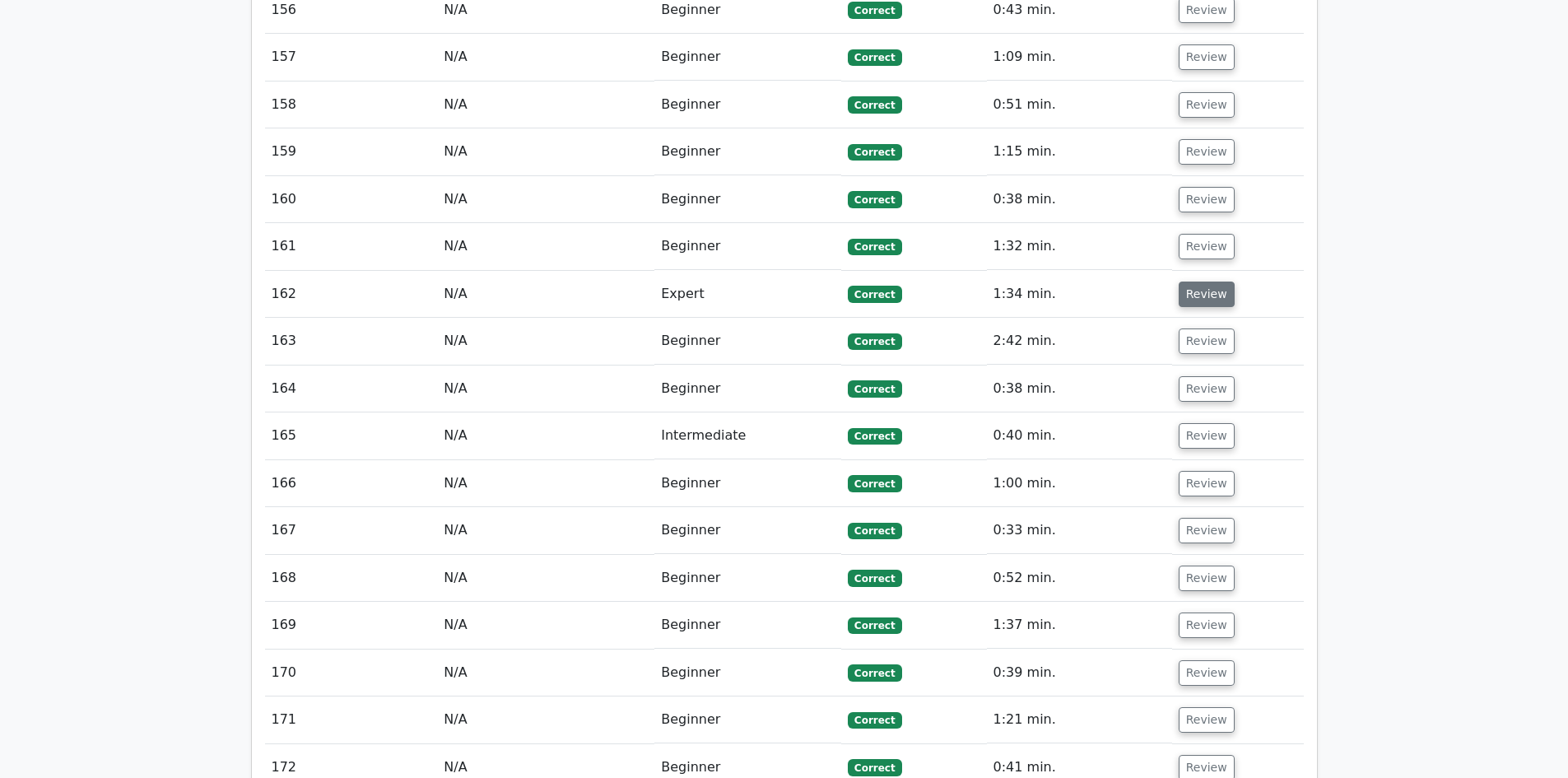
click at [1192, 281] on button "Review" at bounding box center [1207, 294] width 56 height 26
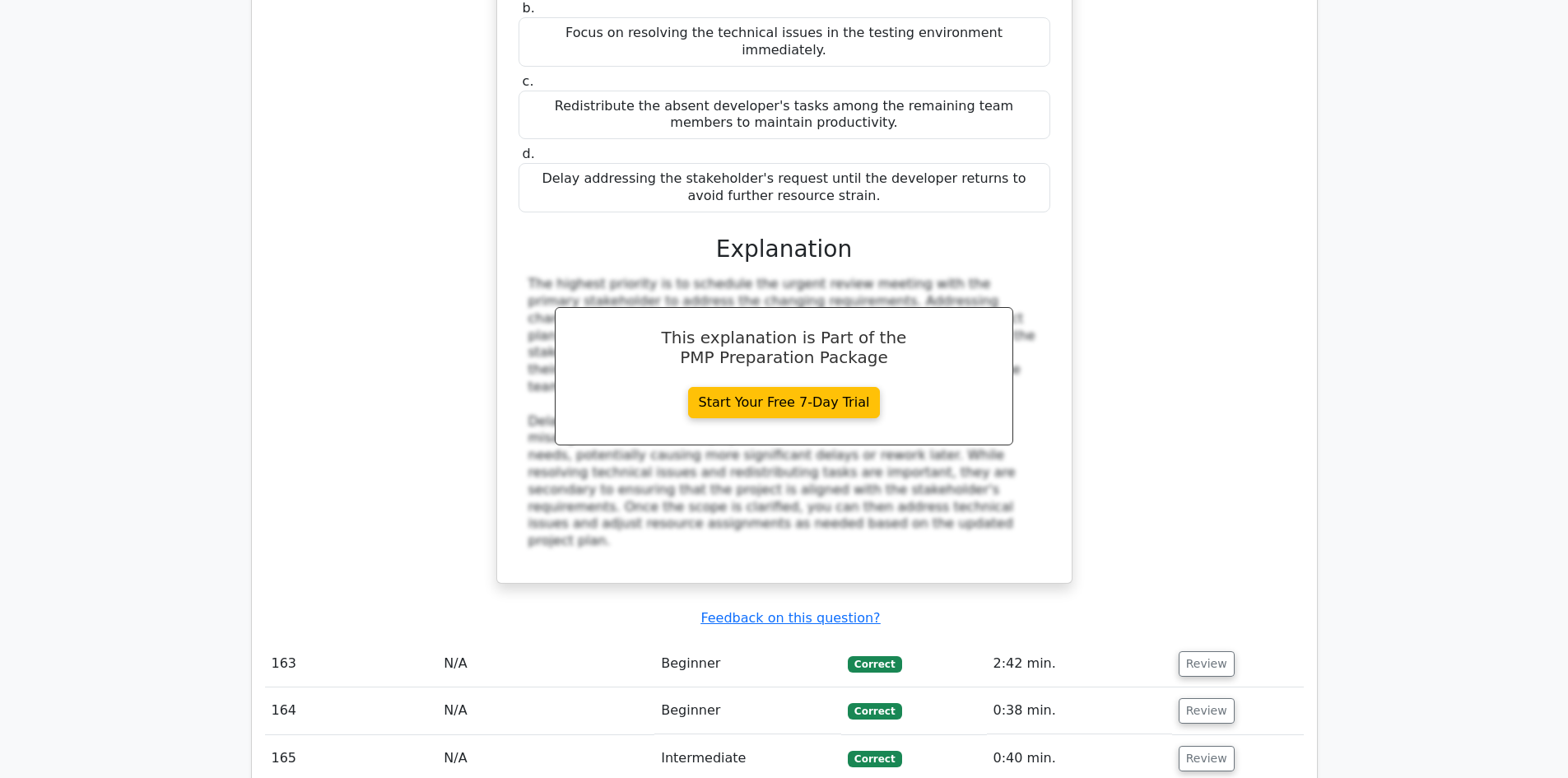
scroll to position [11935, 0]
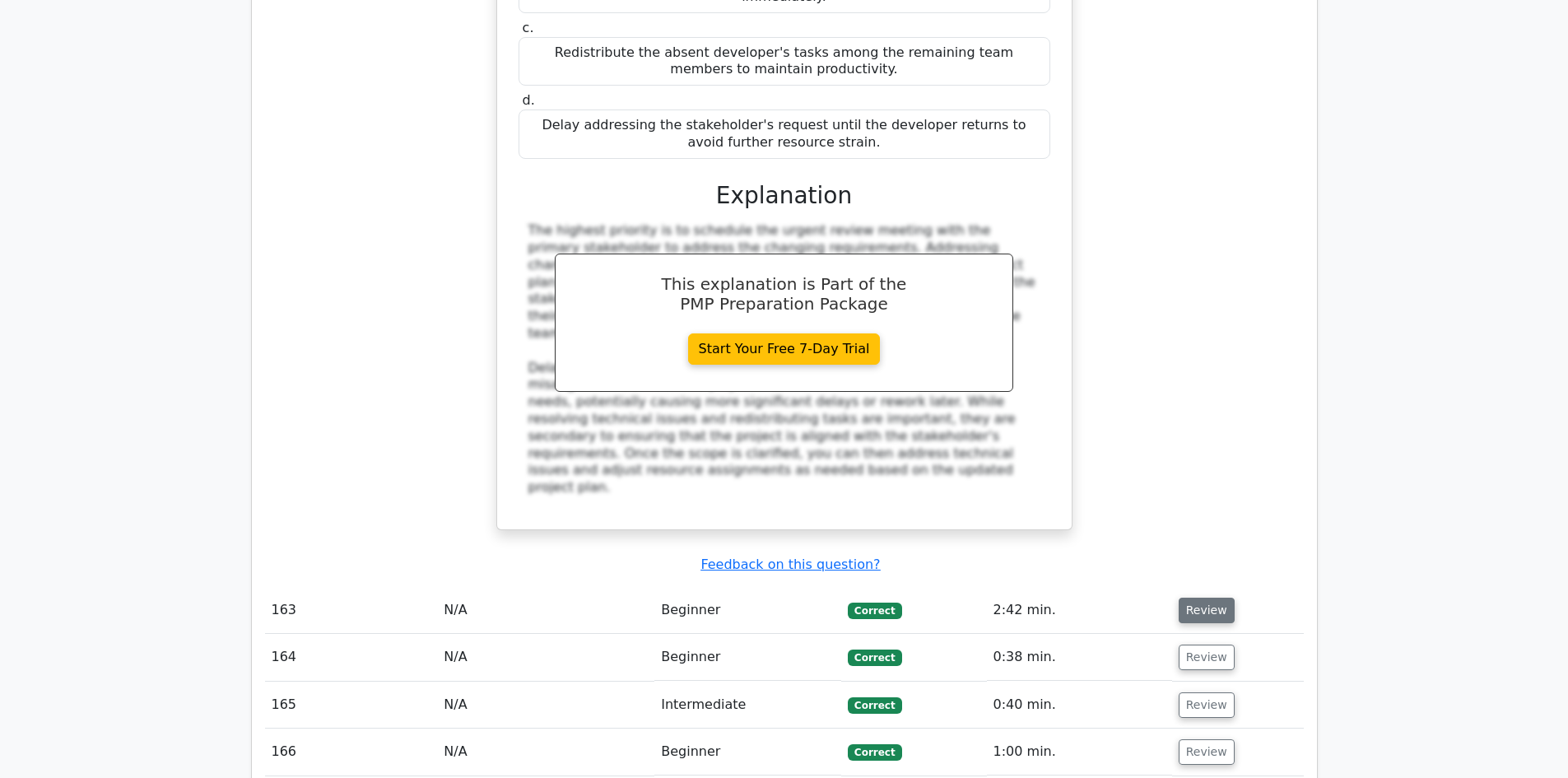
click at [1204, 597] on button "Review" at bounding box center [1207, 610] width 56 height 26
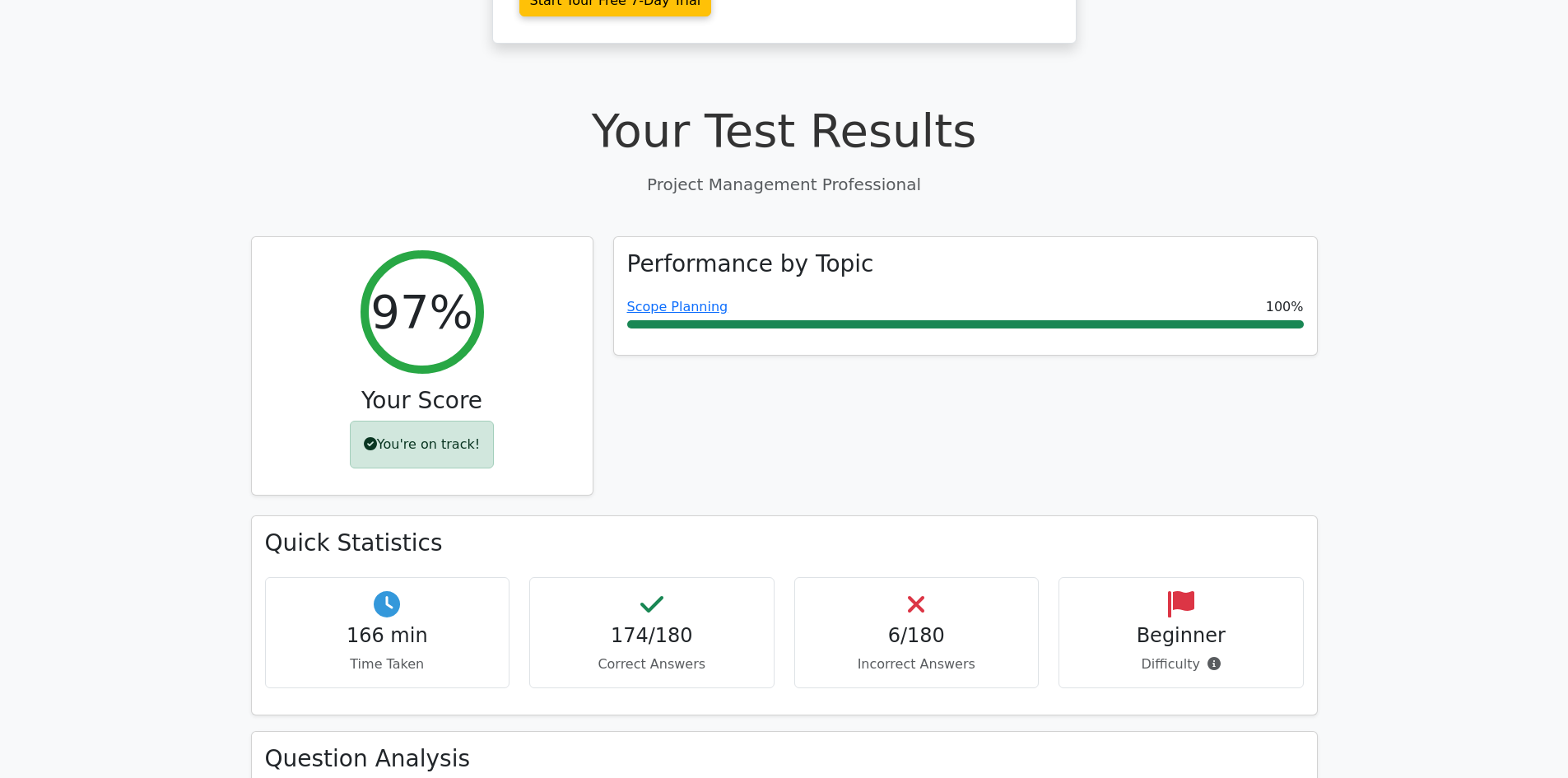
scroll to position [494, 0]
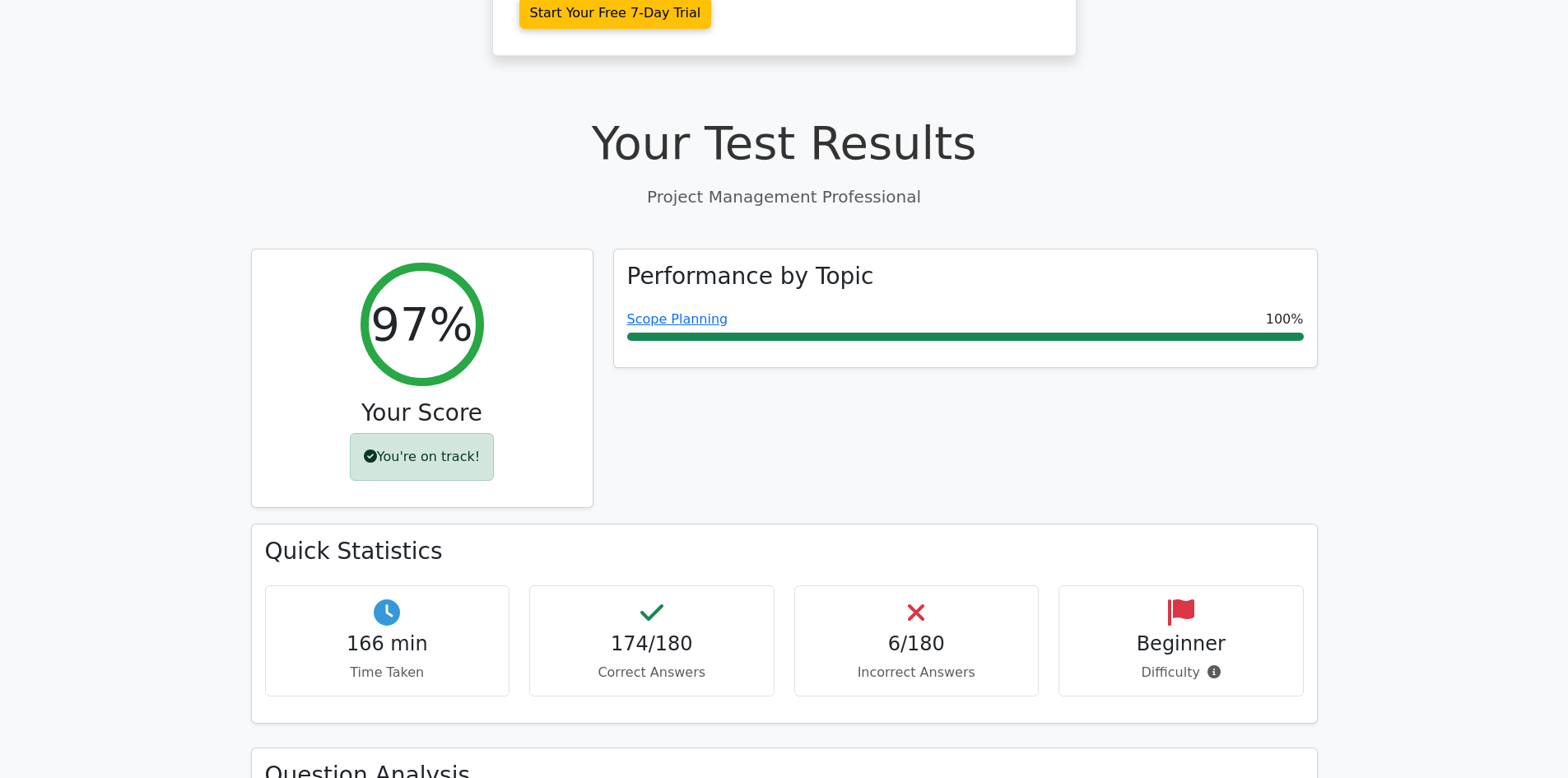
click at [1170, 599] on icon at bounding box center [1181, 612] width 26 height 26
